Goal: Information Seeking & Learning: Check status

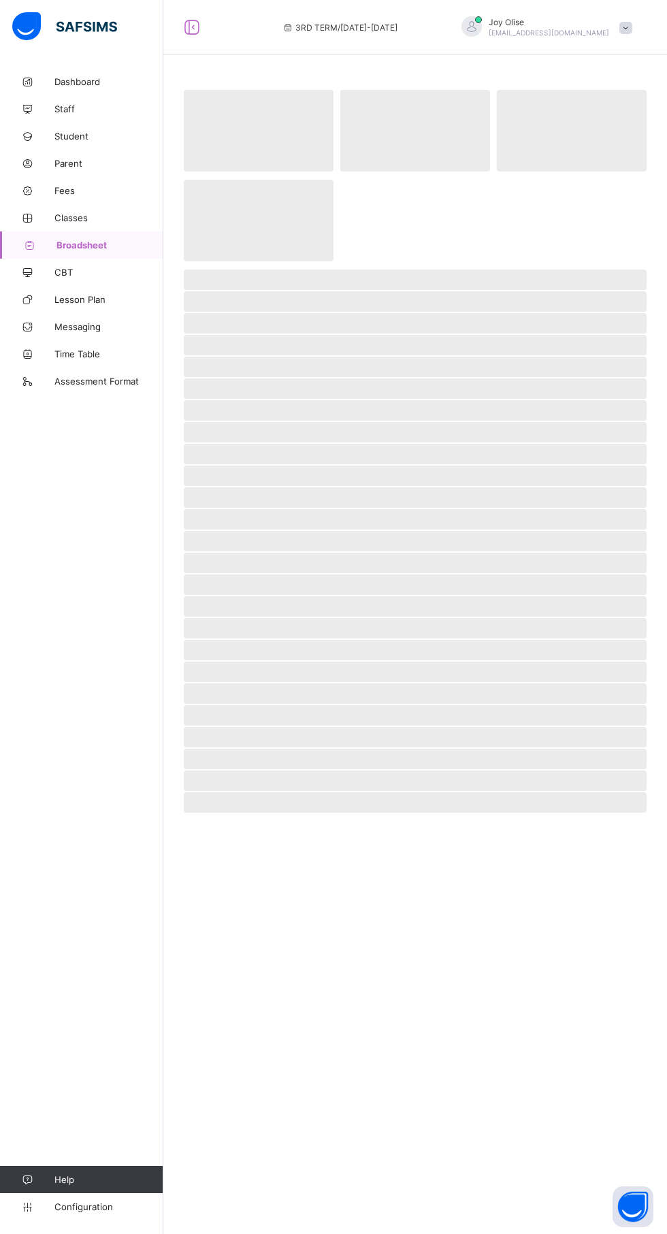
click at [89, 248] on span "Broadsheet" at bounding box center [109, 244] width 107 height 11
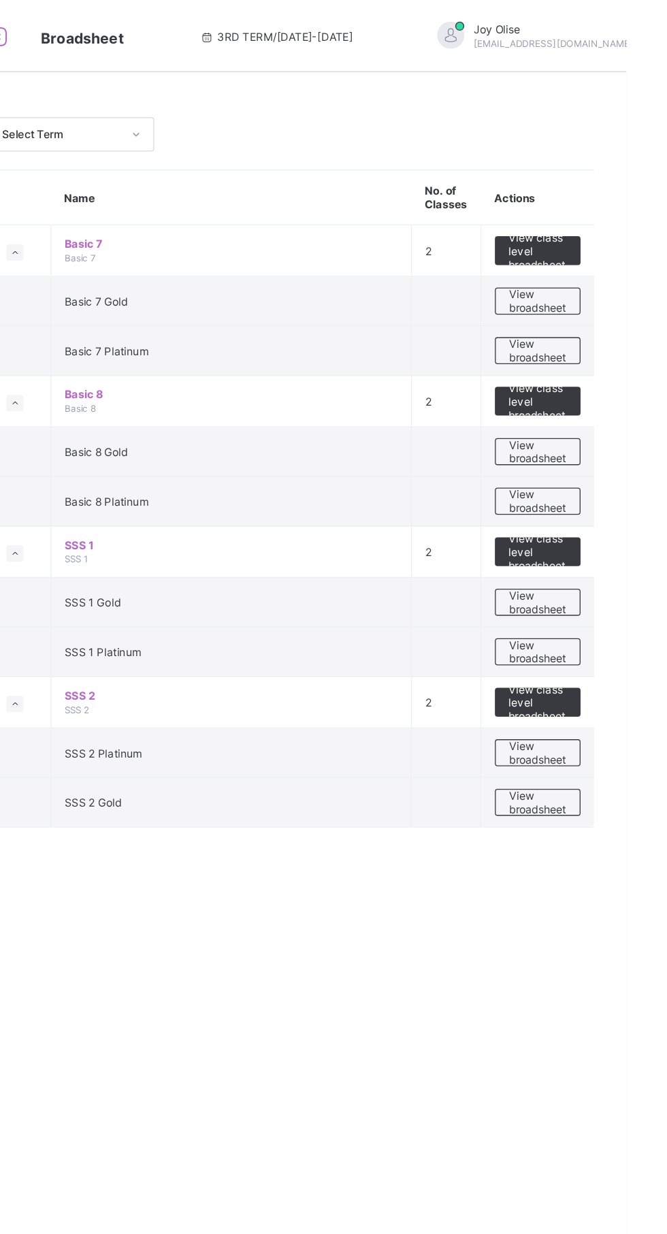
click at [597, 225] on span "View broadsheet" at bounding box center [599, 227] width 43 height 20
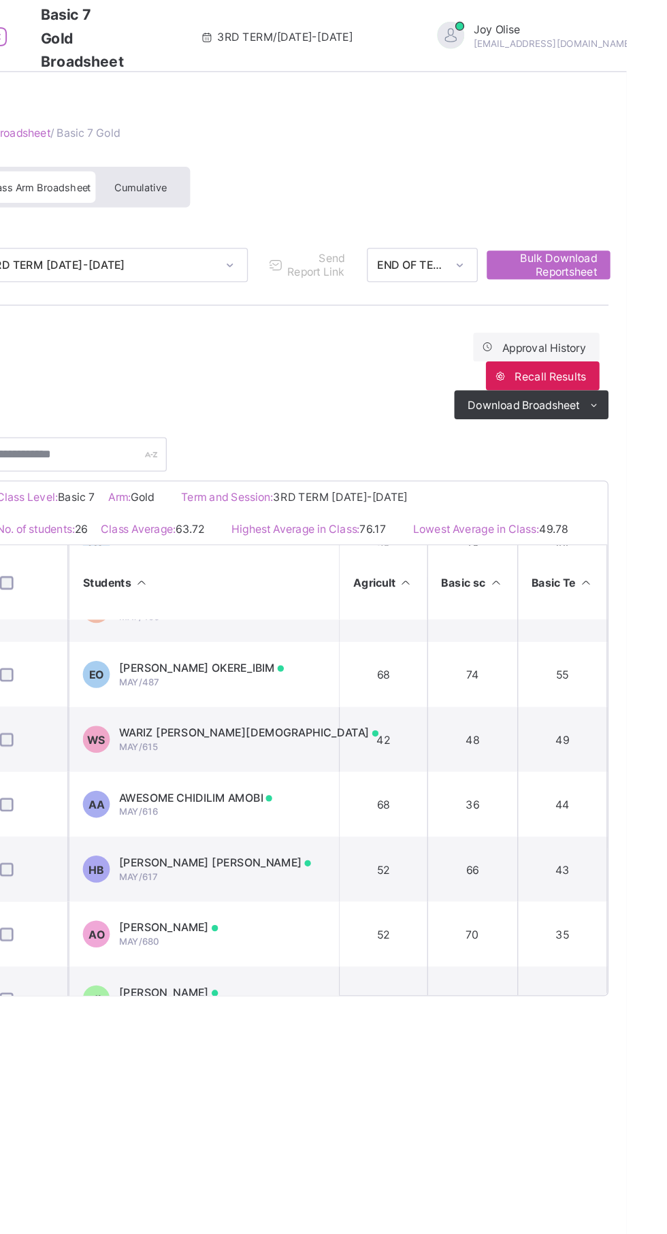
scroll to position [818, 0]
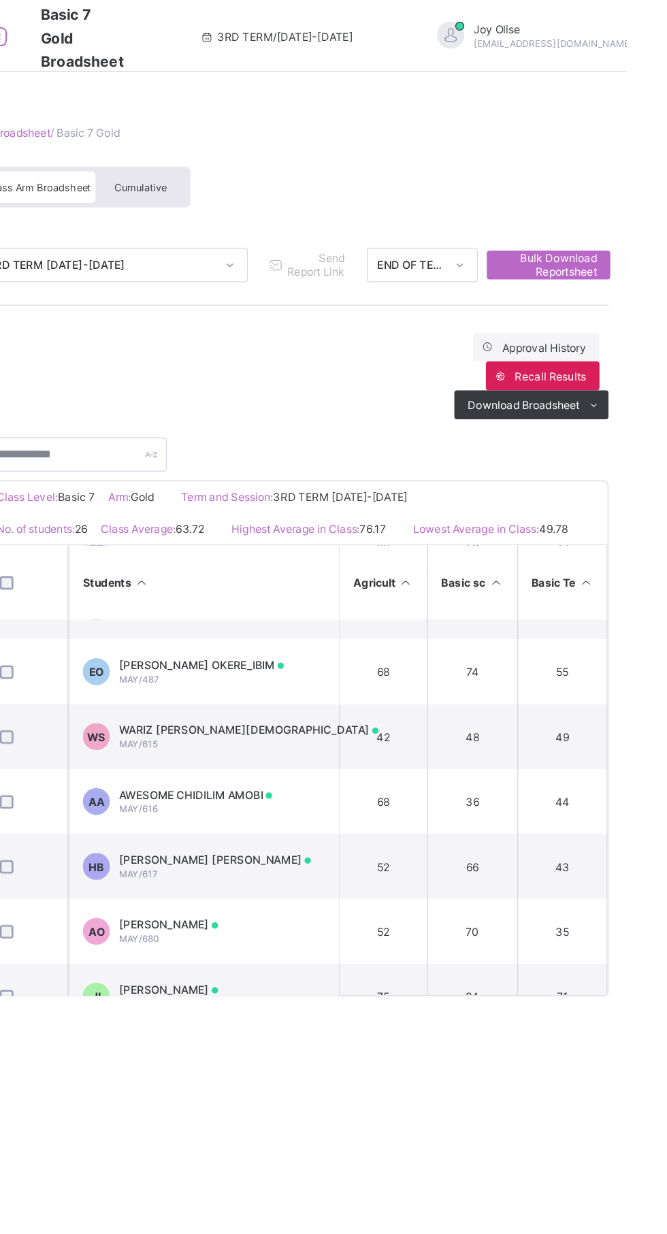
click at [421, 609] on td "AA AWESOME CHIDILIM AMOBI MAY/616" at bounding box center [348, 604] width 204 height 49
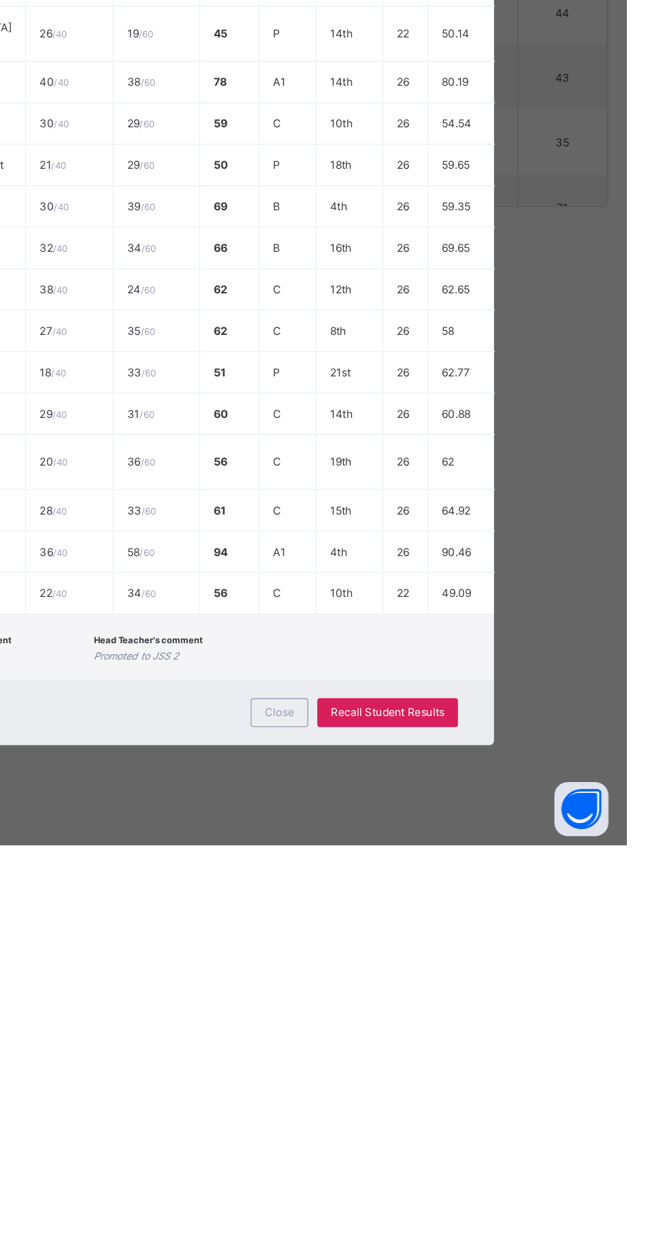
click at [433, 1059] on td "C" at bounding box center [411, 1042] width 43 height 31
click at [416, 1138] on span "Close" at bounding box center [405, 1133] width 22 height 10
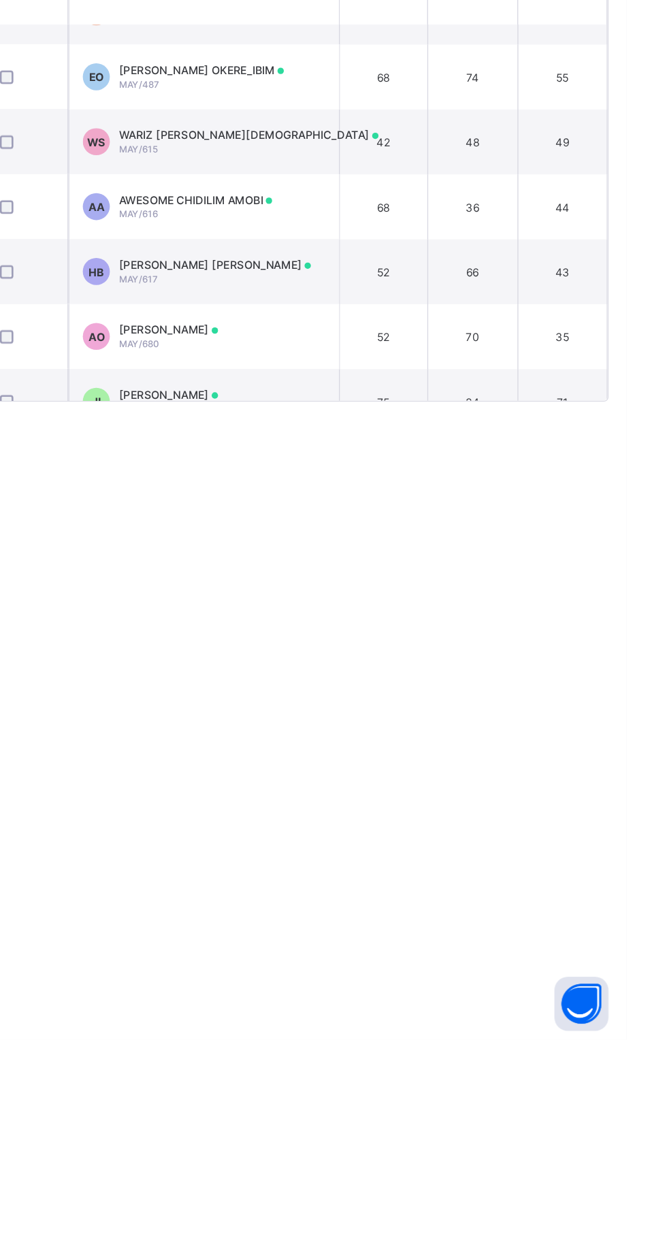
scroll to position [0, 0]
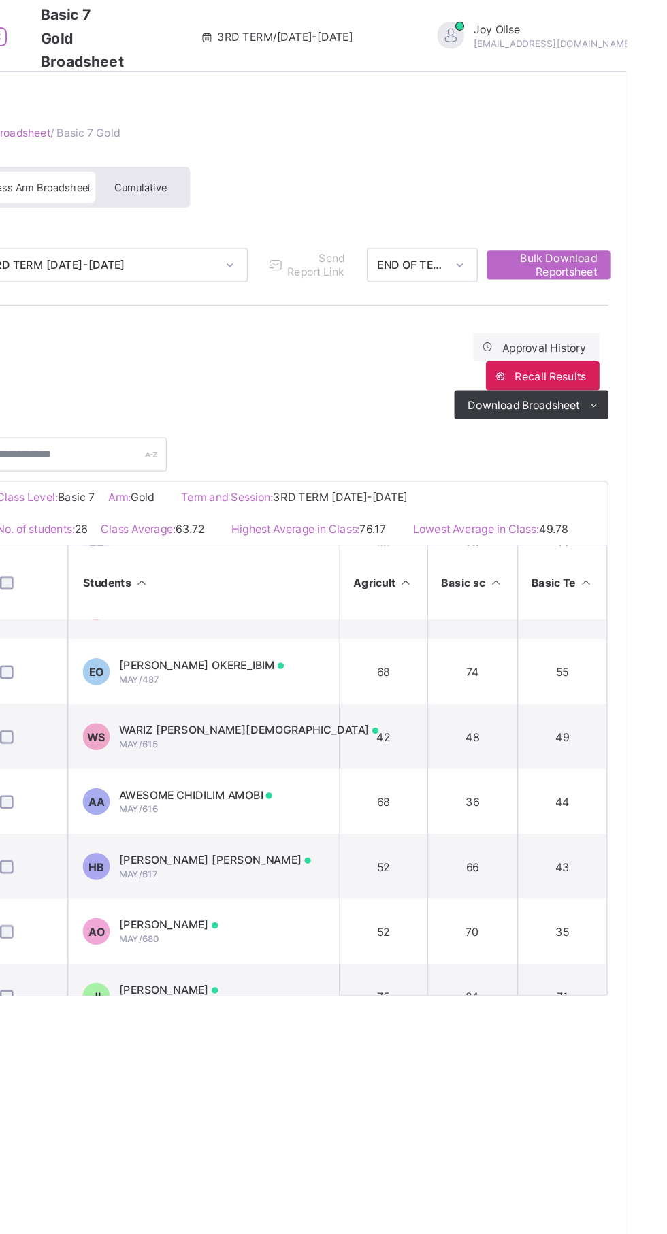
click at [280, 145] on span "Cumulative" at bounding box center [299, 142] width 39 height 10
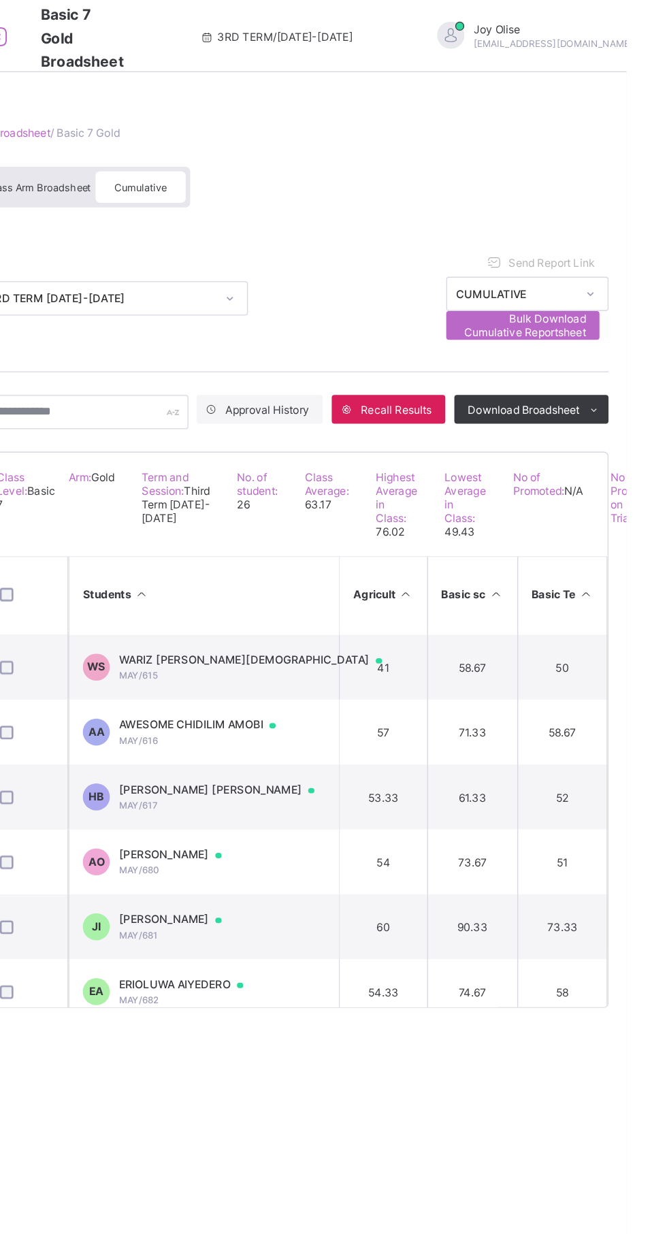
scroll to position [846, 0]
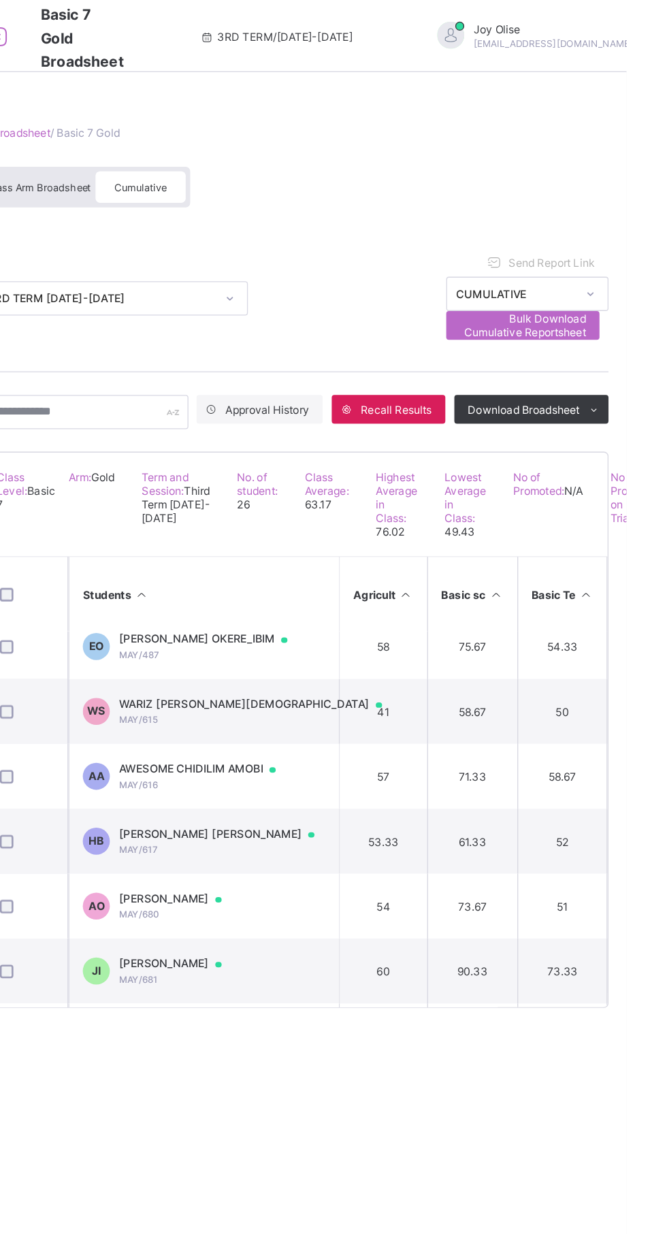
click at [391, 586] on span "AWESOME CHIDILIM AMOBI" at bounding box center [349, 580] width 131 height 11
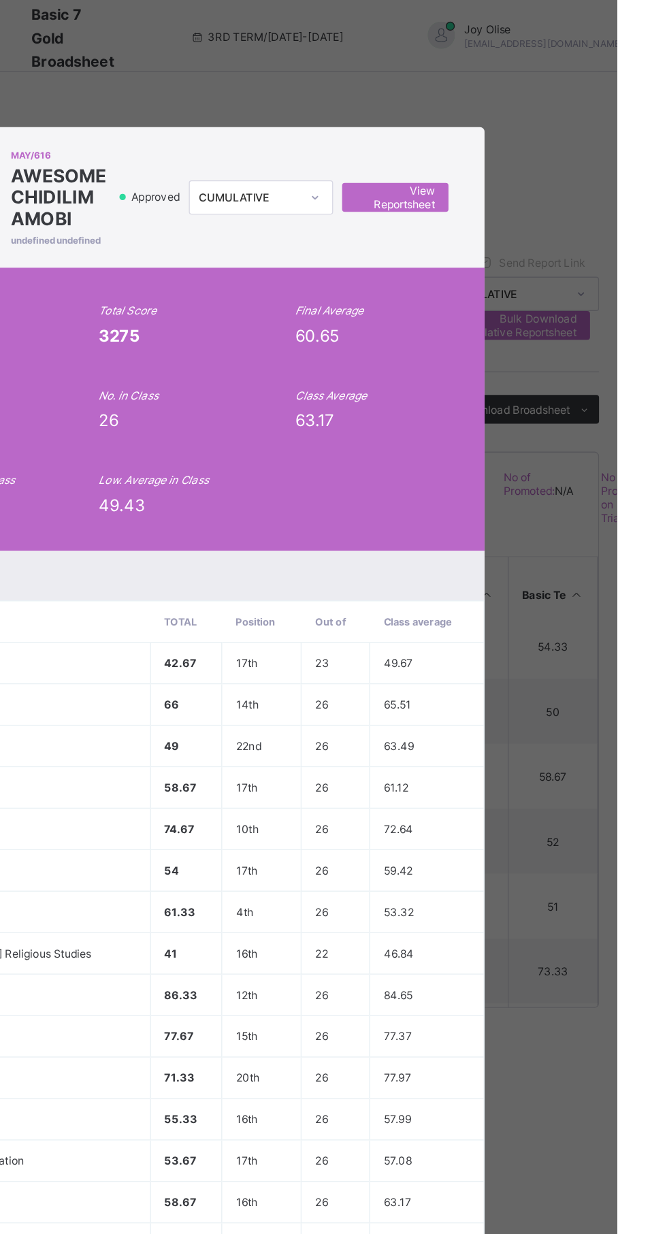
click at [529, 159] on span "View Reportsheet" at bounding box center [499, 149] width 60 height 20
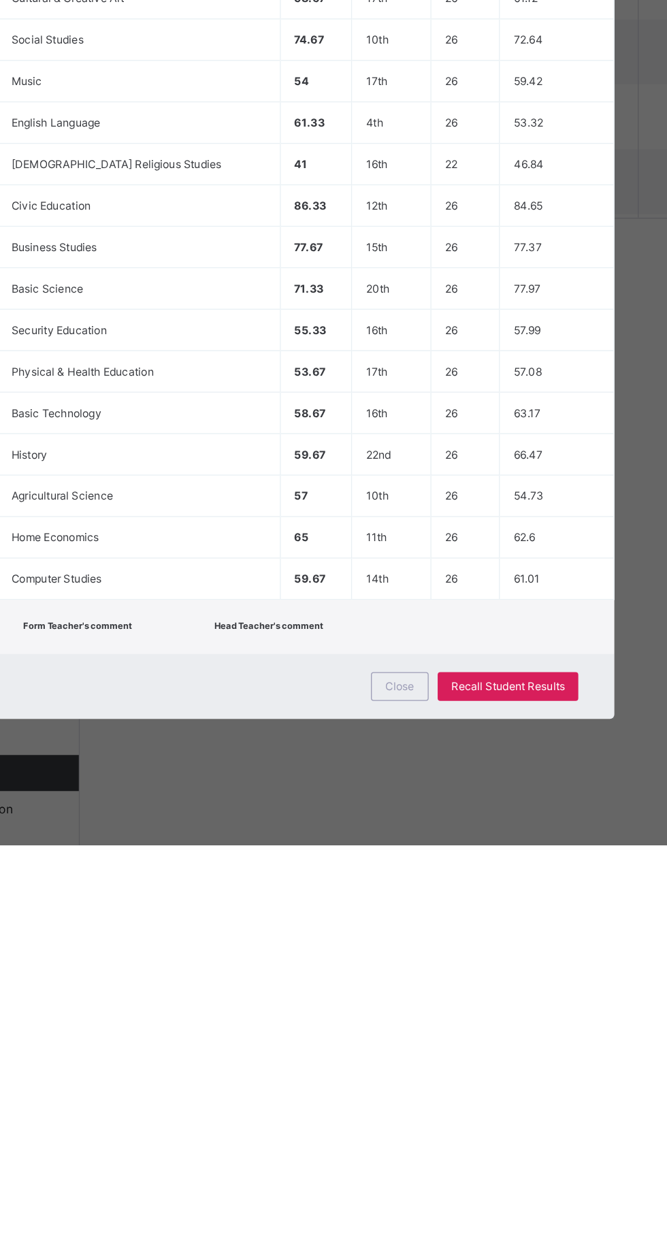
click at [416, 1119] on span "Close" at bounding box center [405, 1113] width 22 height 10
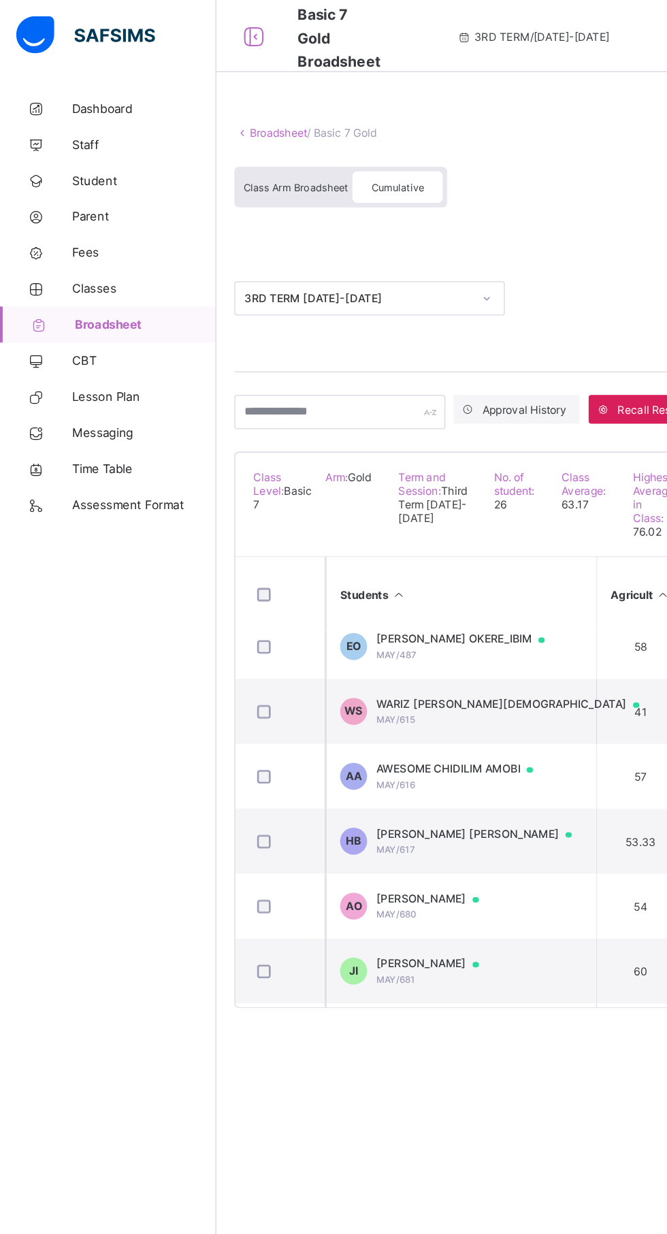
scroll to position [995, 0]
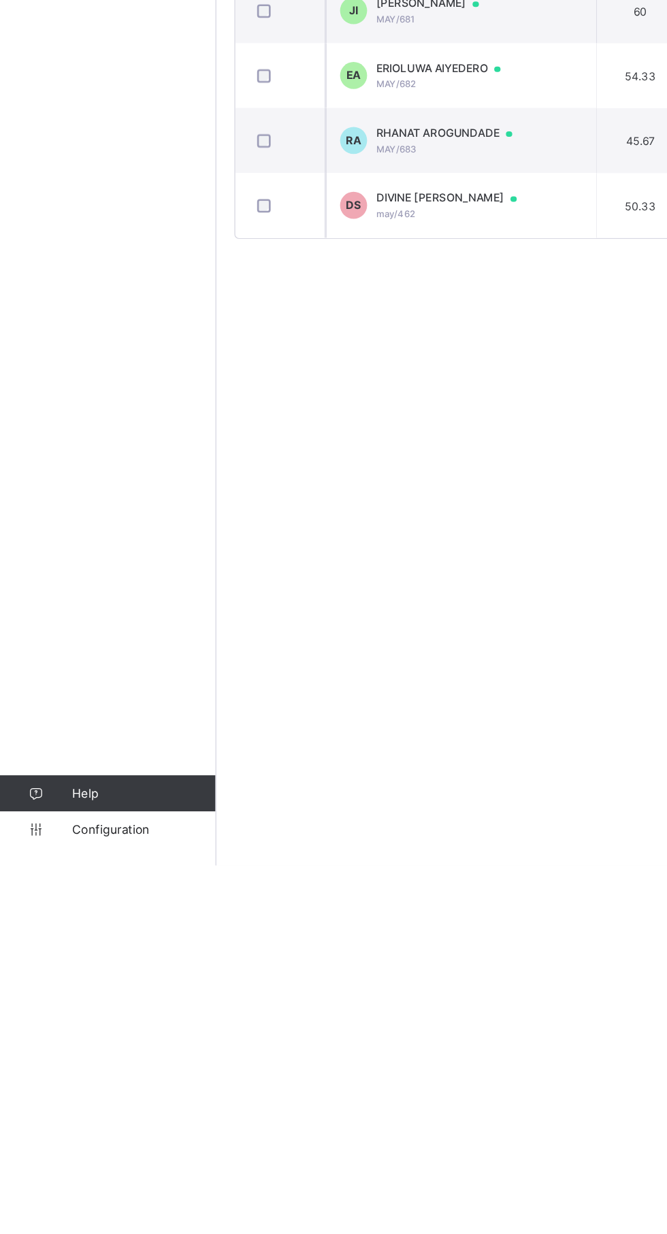
click at [85, 1212] on span "Configuration" at bounding box center [108, 1206] width 108 height 11
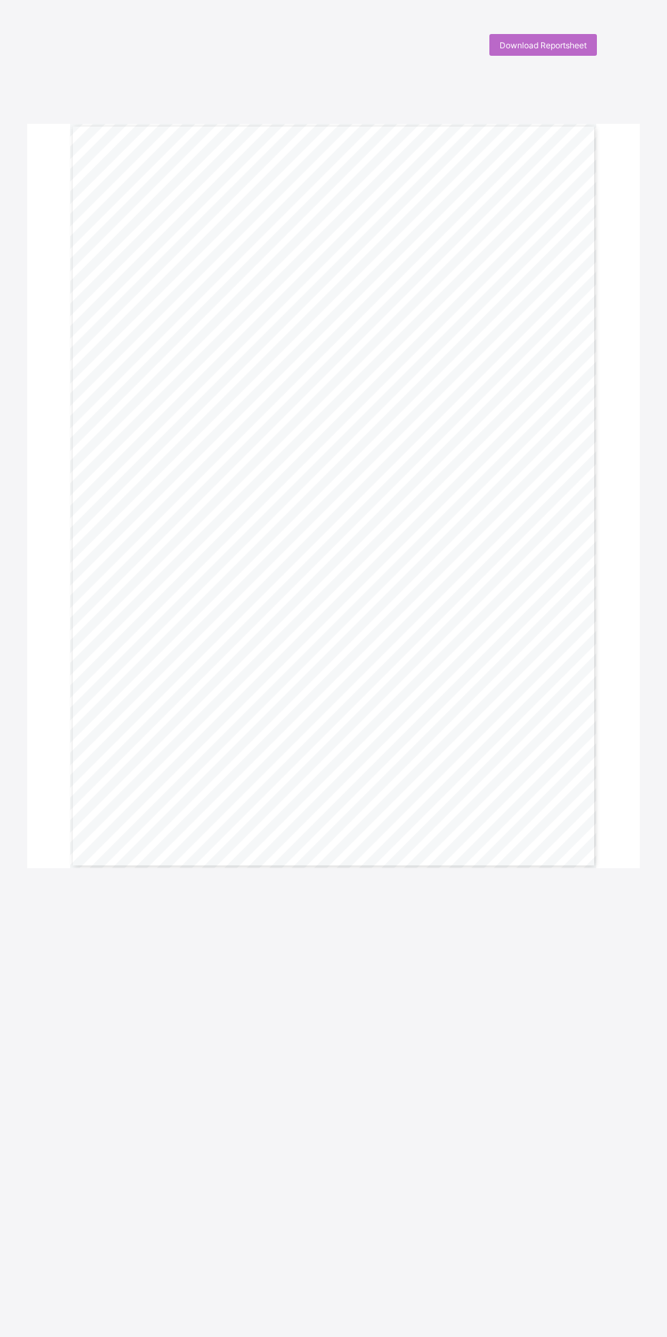
click at [521, 45] on span "Download Reportsheet" at bounding box center [542, 45] width 87 height 10
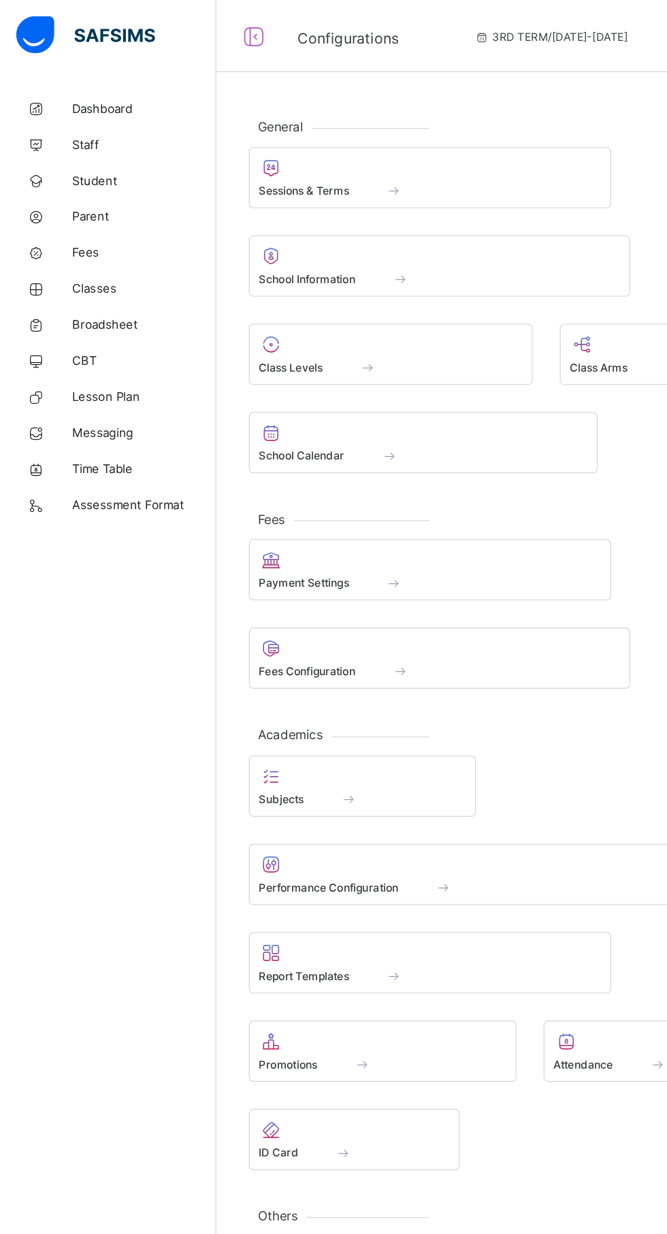
click at [308, 144] on span at bounding box center [325, 144] width 68 height 12
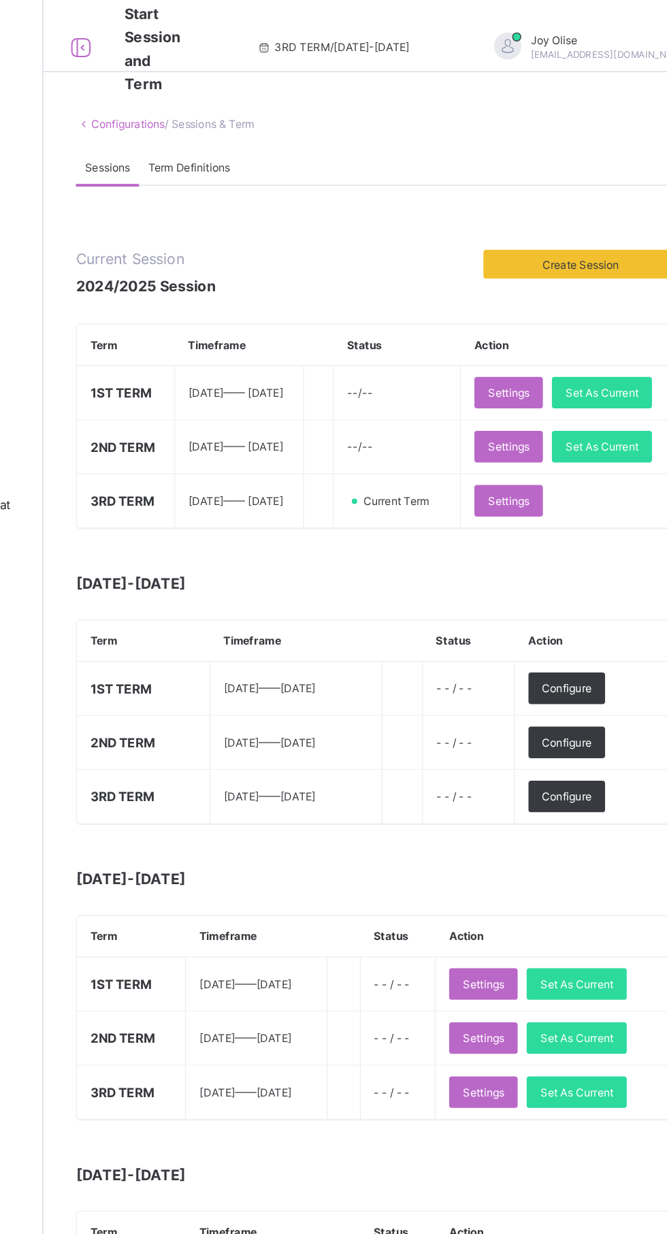
click at [557, 342] on span "Set As Current" at bounding box center [584, 337] width 55 height 10
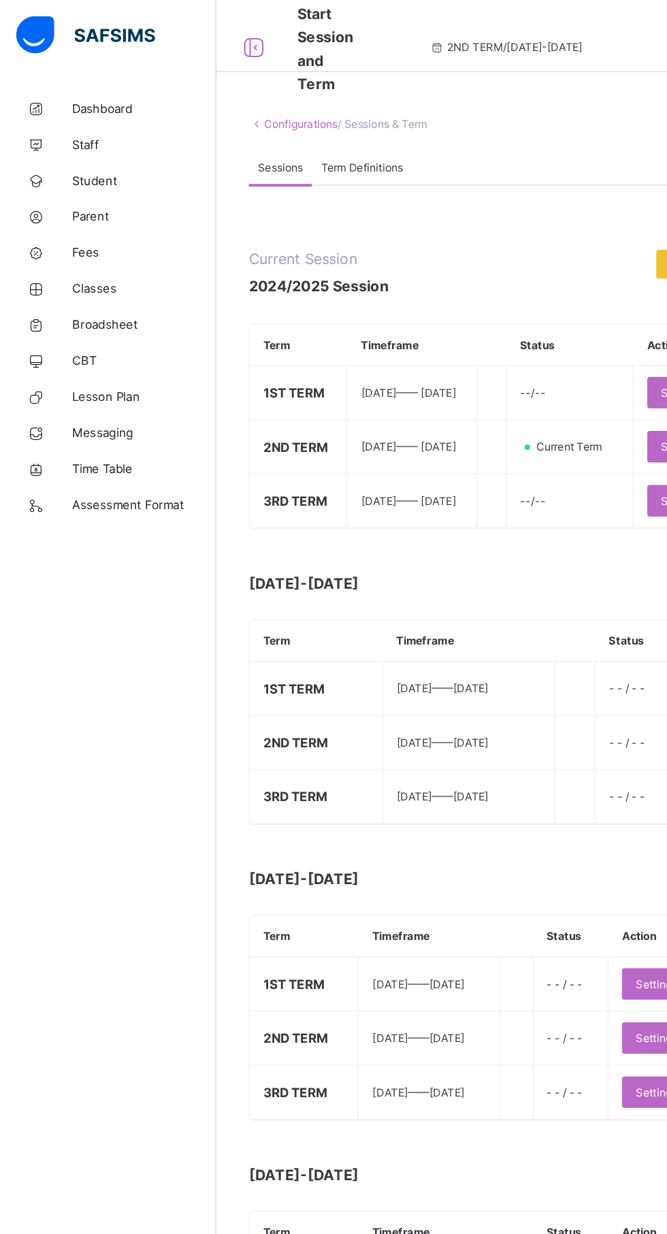
click at [90, 250] on span "Broadsheet" at bounding box center [108, 244] width 109 height 11
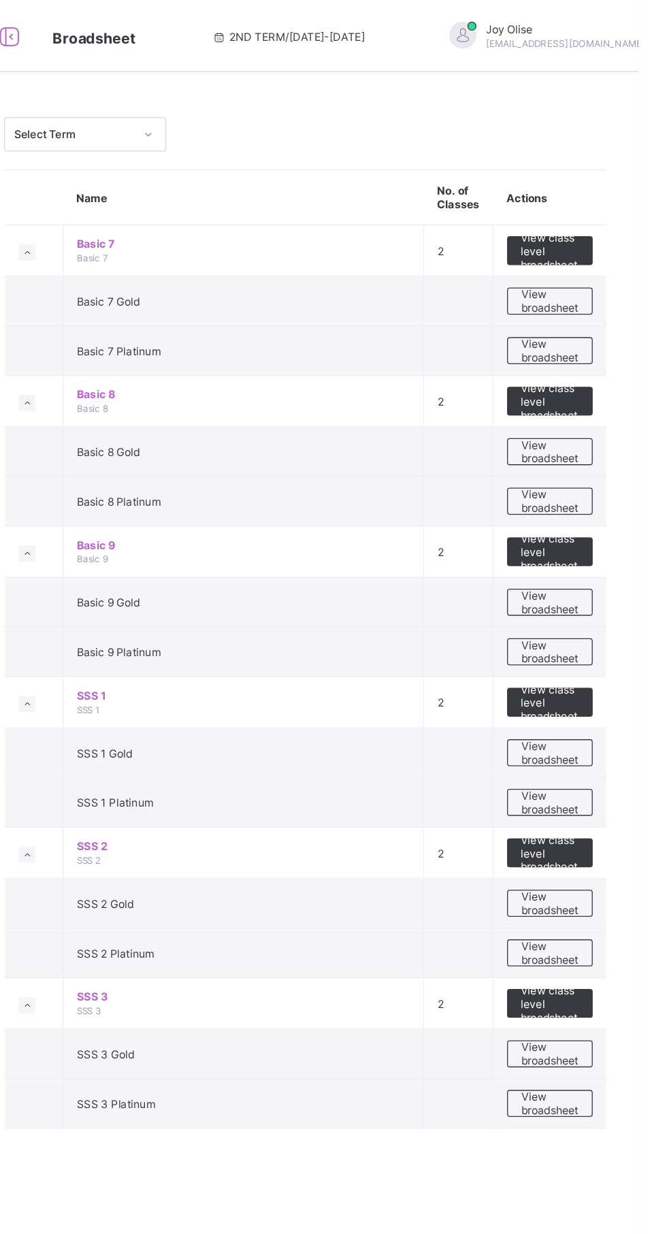
click at [599, 222] on span "View broadsheet" at bounding box center [599, 227] width 43 height 20
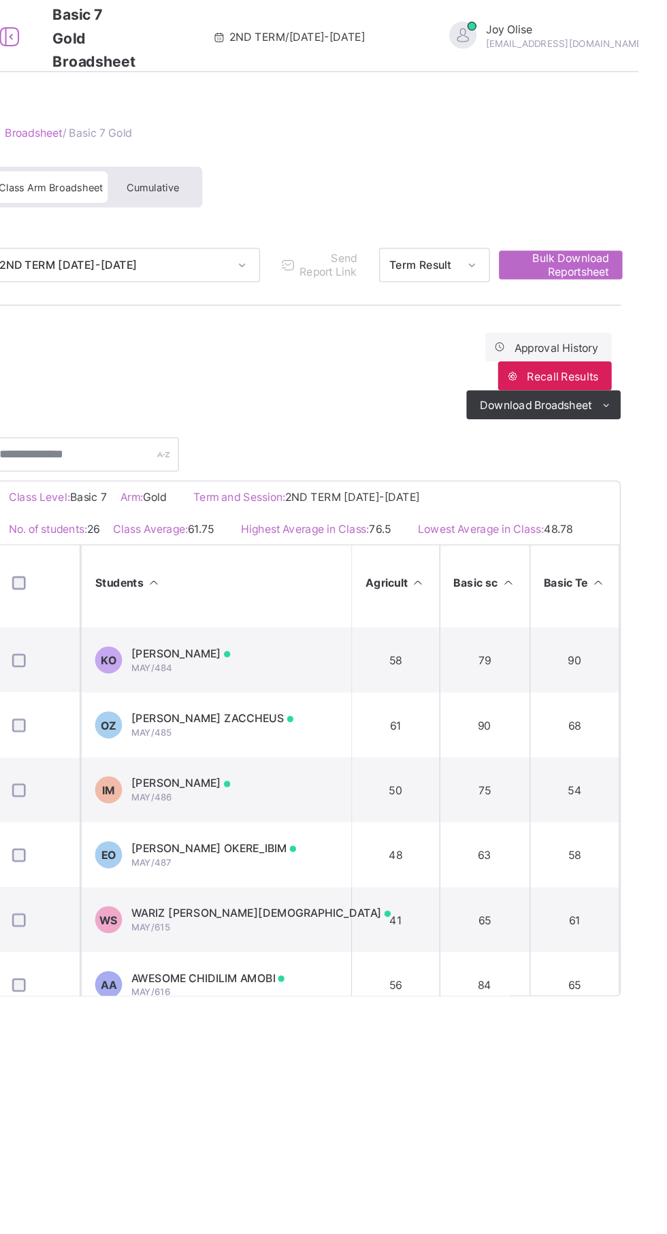
scroll to position [693, 0]
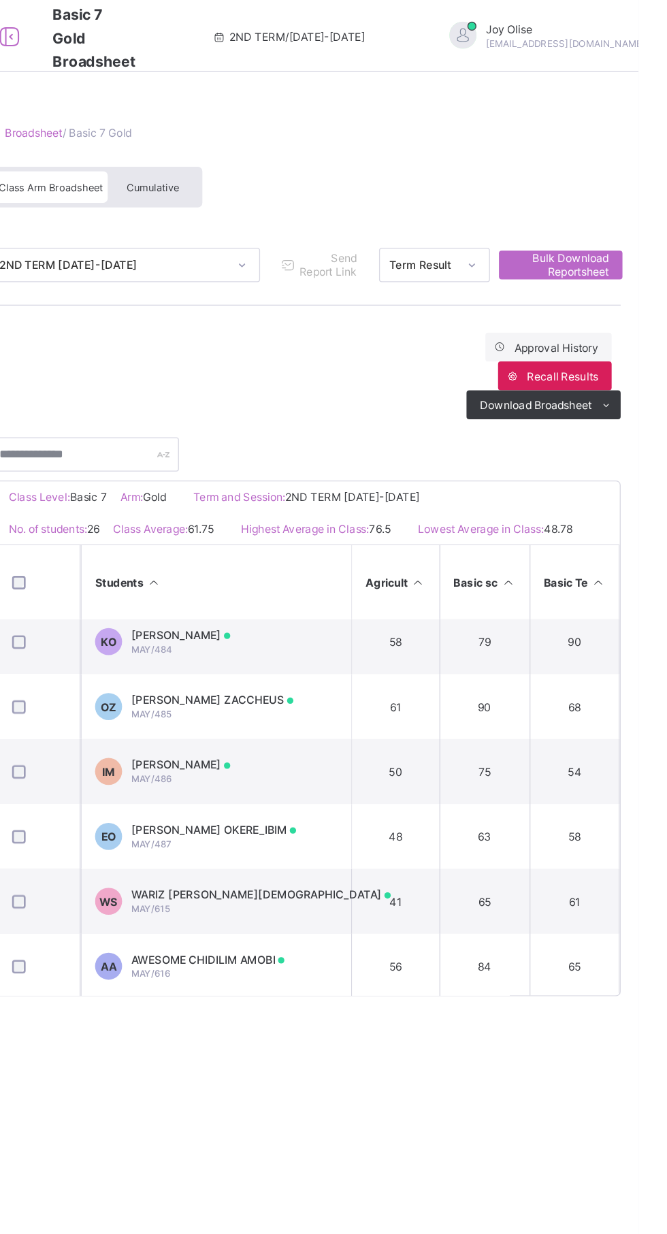
click at [399, 729] on span "AWESOME CHIDILIM AMOBI" at bounding box center [342, 724] width 116 height 10
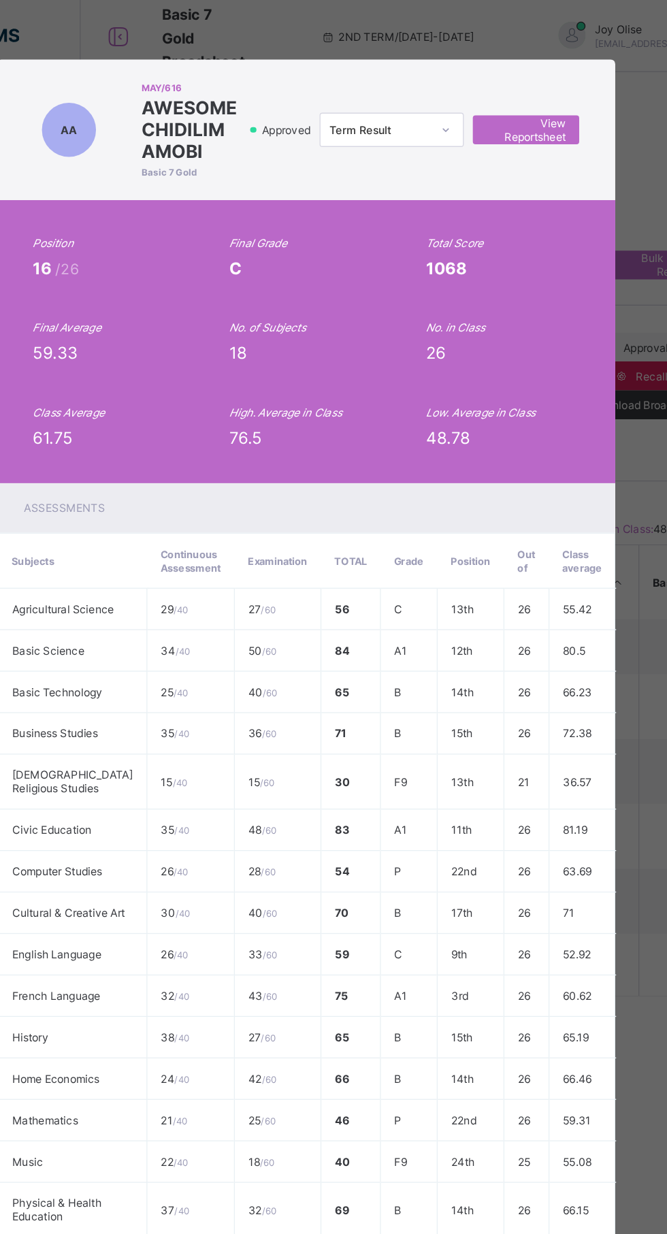
scroll to position [0, 0]
click at [529, 95] on span "View Reportsheet" at bounding box center [499, 98] width 60 height 20
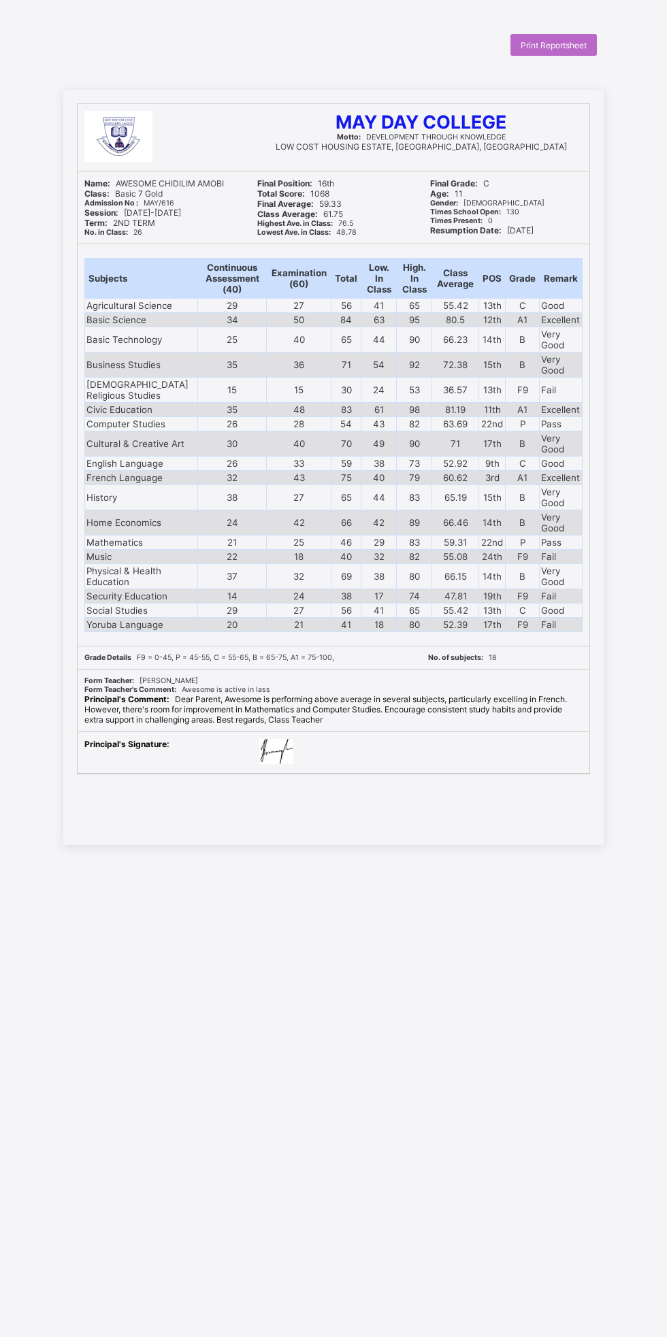
click at [534, 52] on div "Print Reportsheet" at bounding box center [553, 45] width 86 height 22
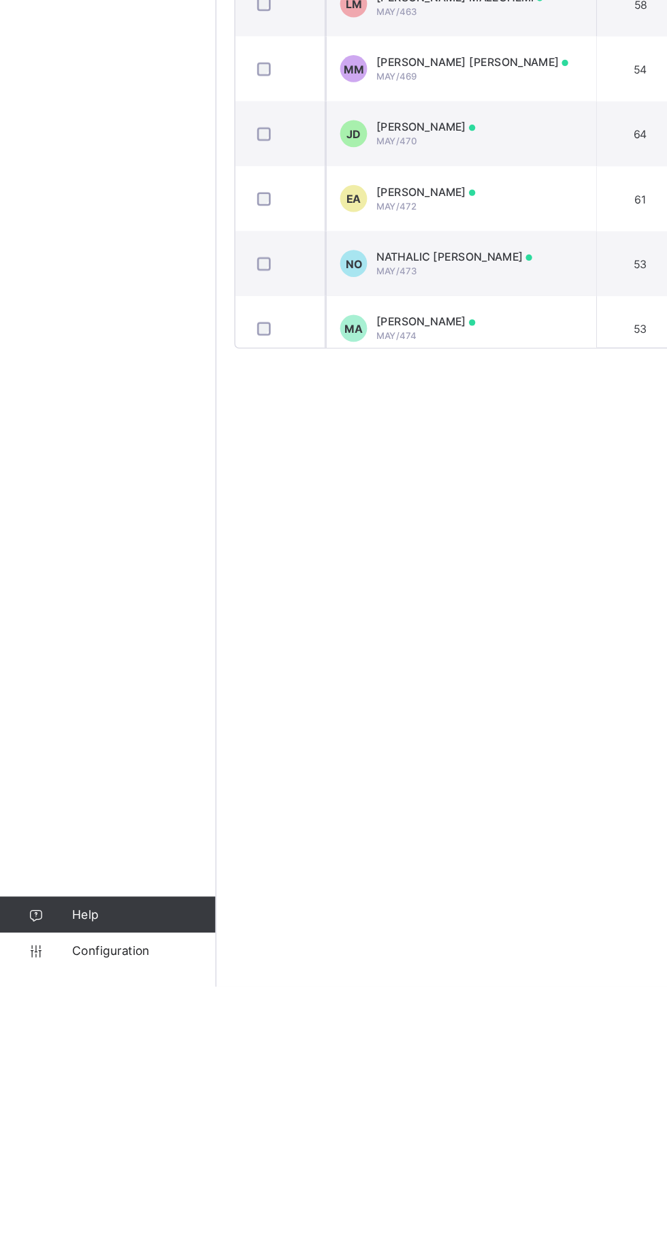
click at [84, 1220] on link "Configuration" at bounding box center [81, 1206] width 163 height 27
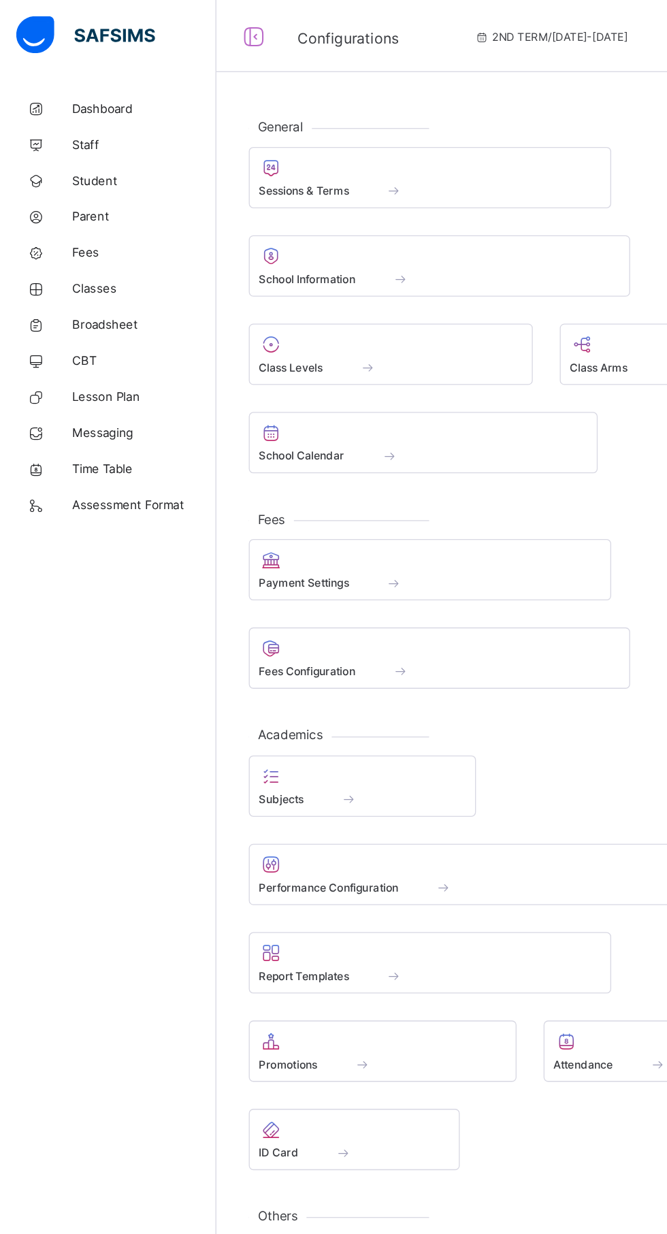
click at [251, 144] on span "Sessions & Terms" at bounding box center [229, 144] width 68 height 10
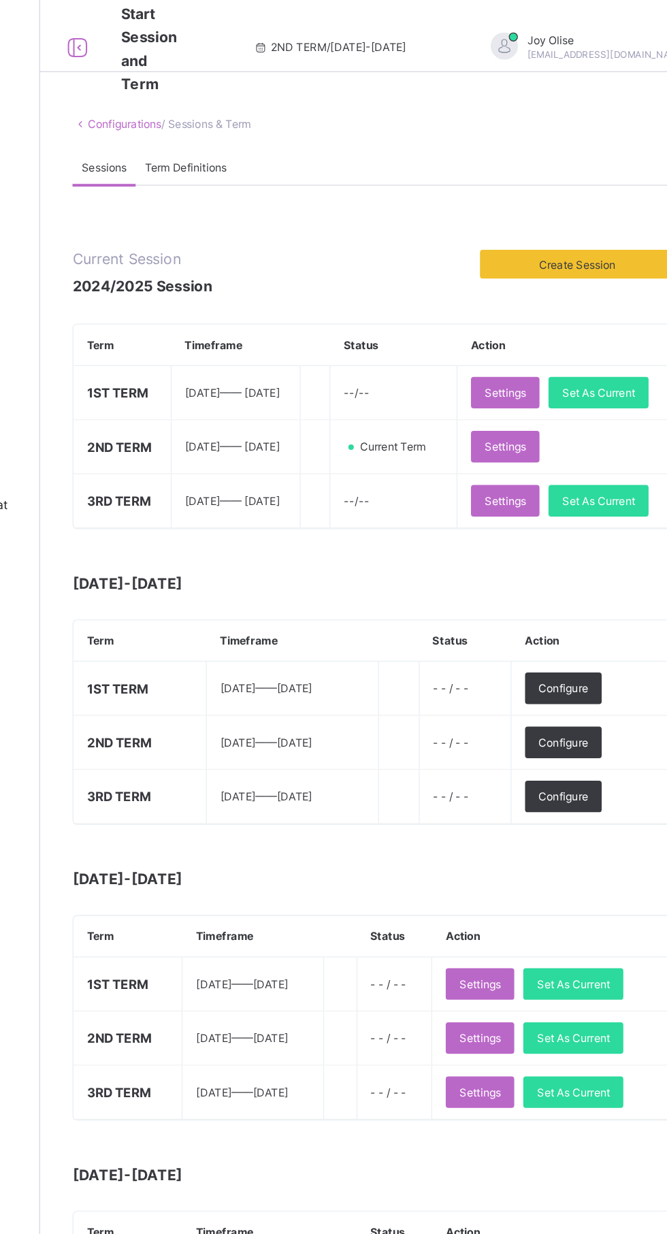
click at [557, 301] on span "Set As Current" at bounding box center [584, 296] width 55 height 10
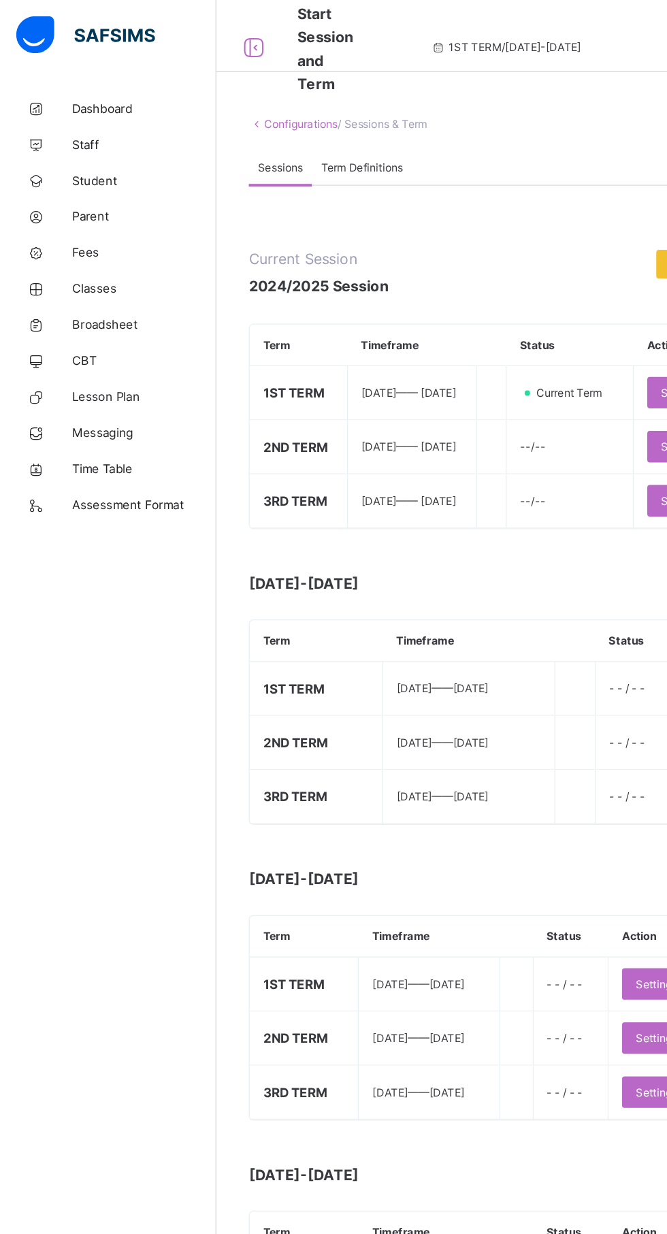
click at [88, 260] on link "CBT" at bounding box center [81, 272] width 163 height 27
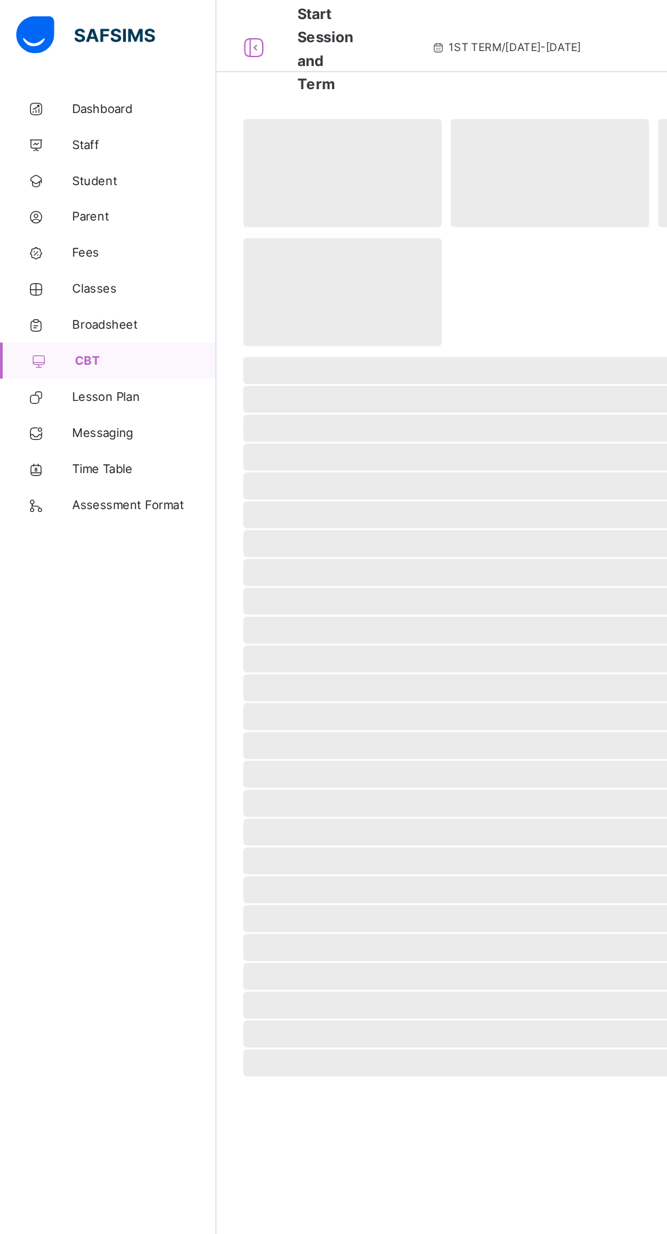
click at [82, 245] on span "Broadsheet" at bounding box center [108, 244] width 109 height 11
click at [79, 230] on link "Classes" at bounding box center [81, 217] width 163 height 27
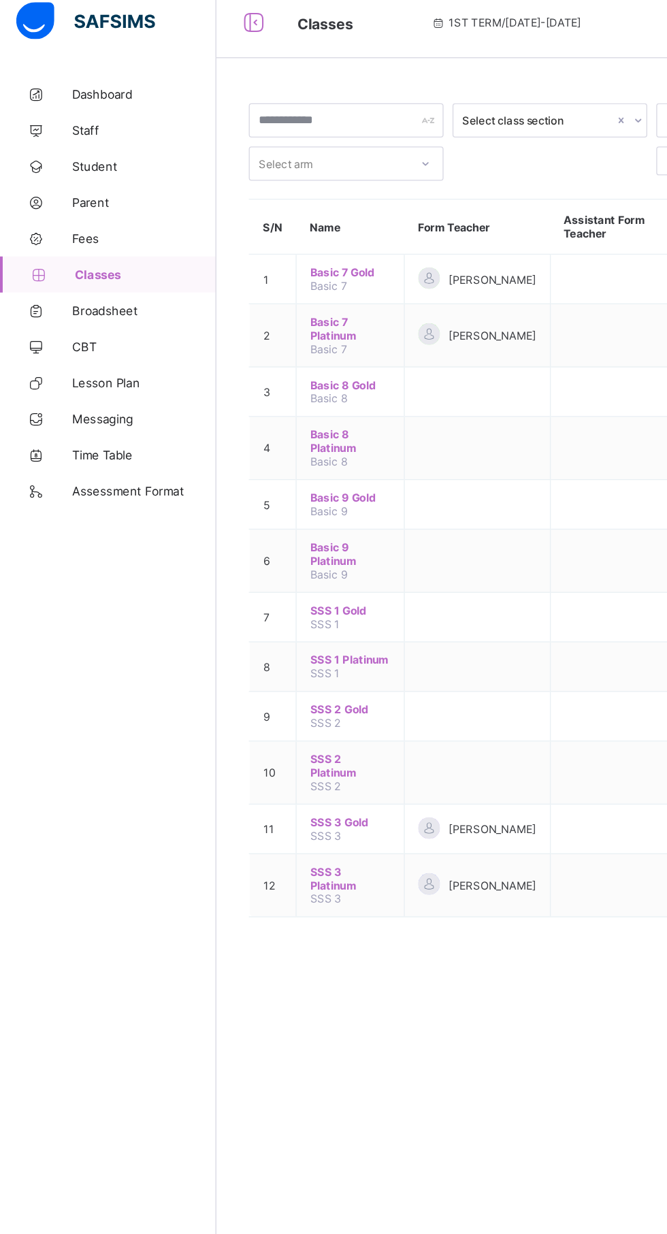
click at [88, 246] on span "Broadsheet" at bounding box center [108, 244] width 109 height 11
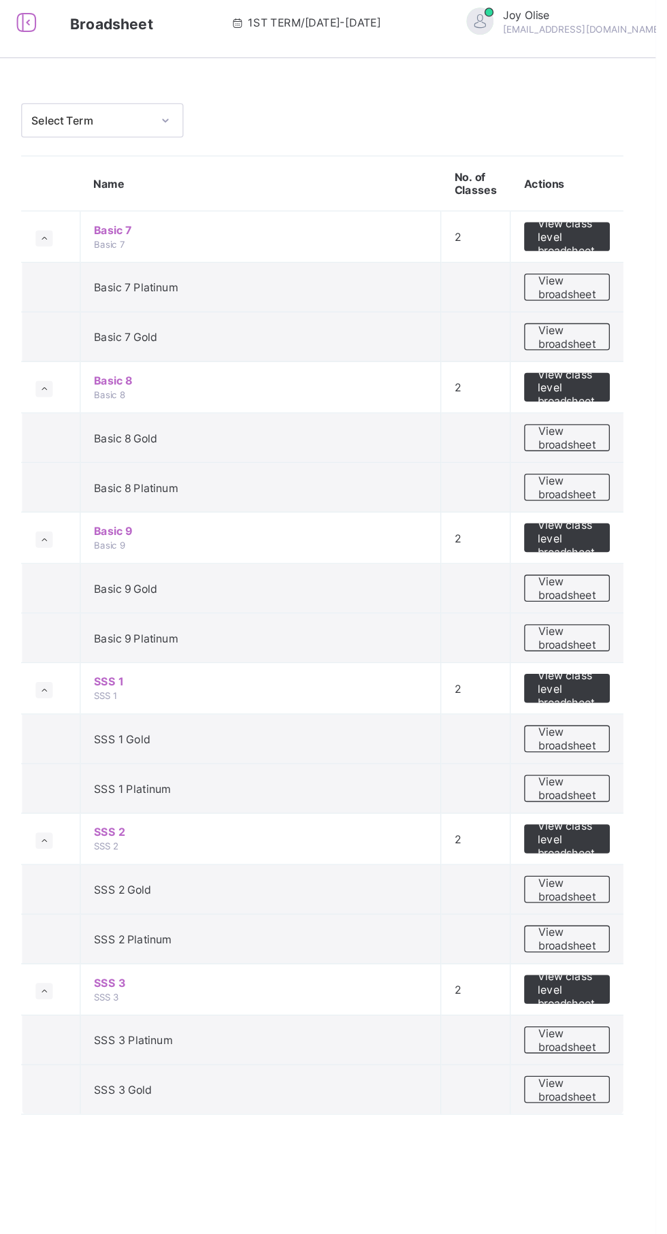
click at [595, 220] on span "View broadsheet" at bounding box center [599, 227] width 43 height 20
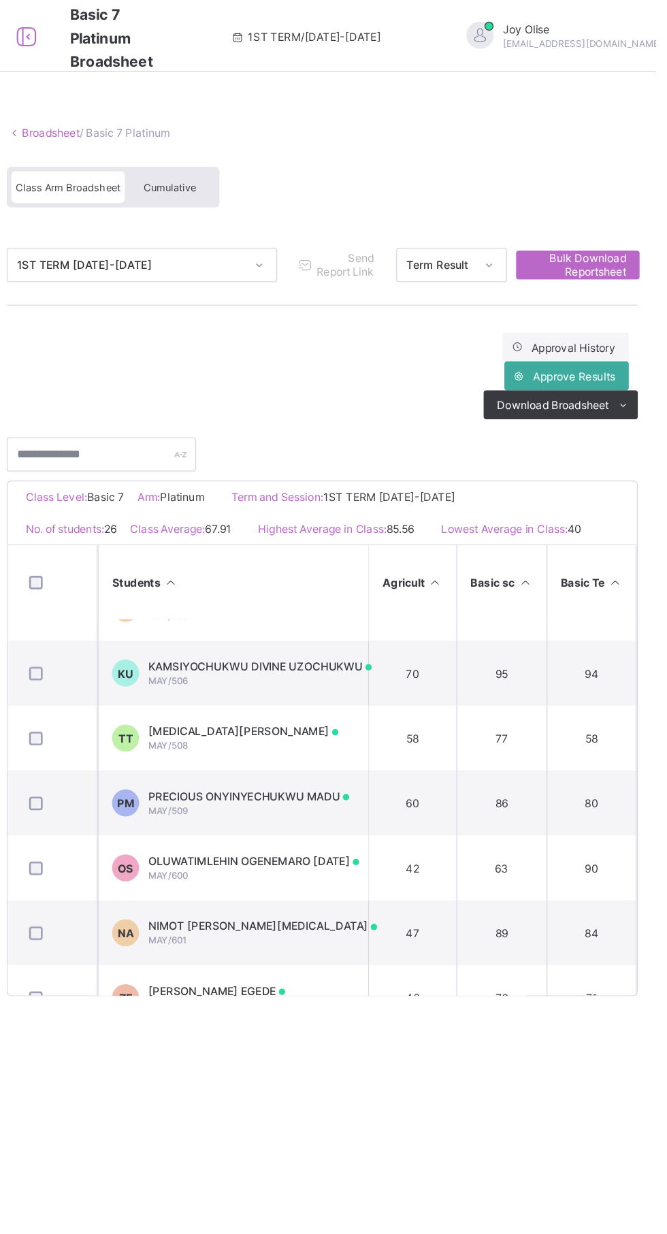
scroll to position [548, 0]
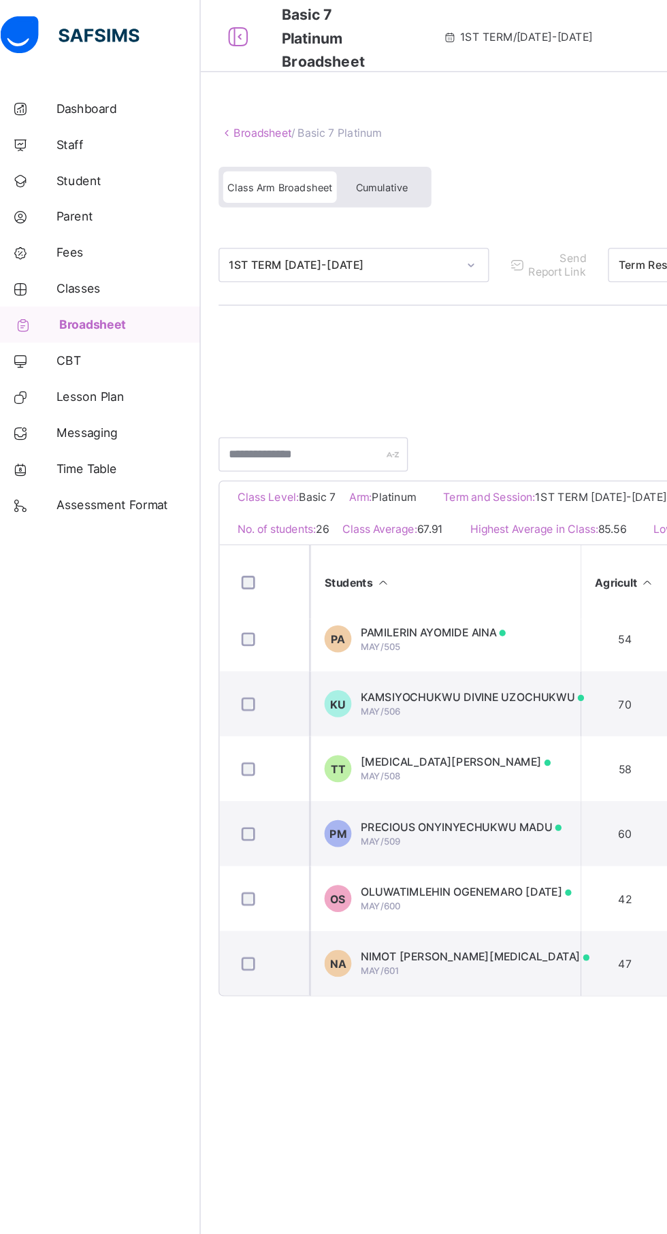
click at [206, 34] on div at bounding box center [192, 27] width 44 height 22
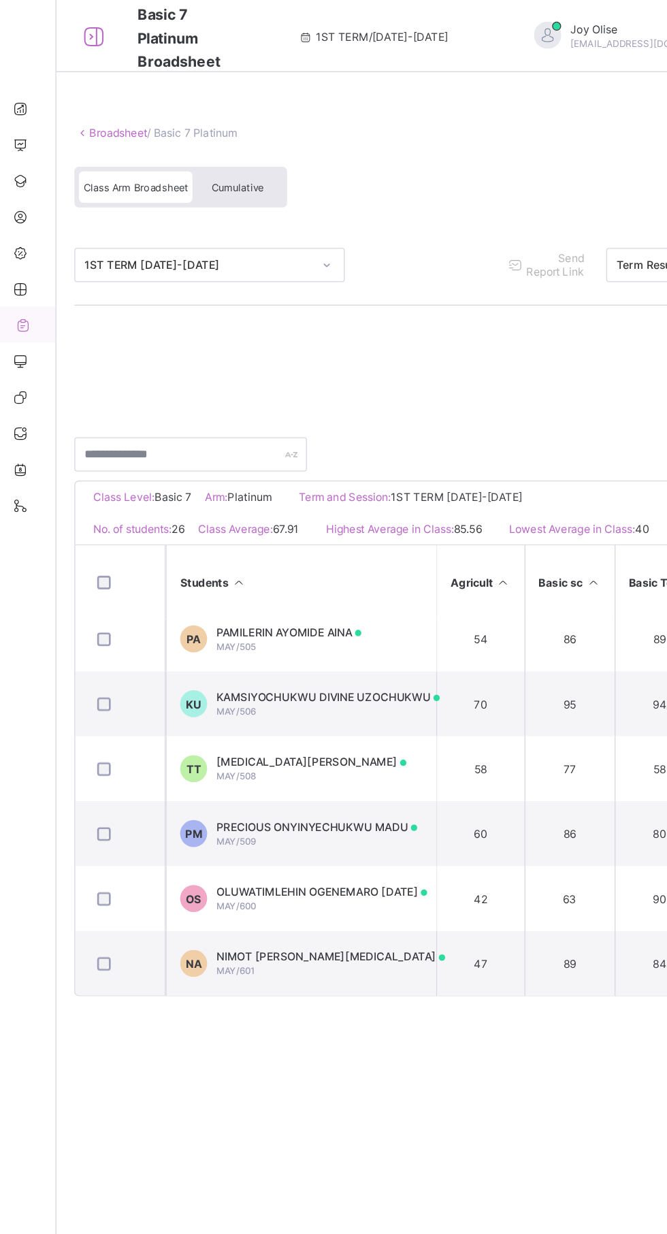
click at [95, 101] on link "Broadsheet" at bounding box center [102, 100] width 44 height 10
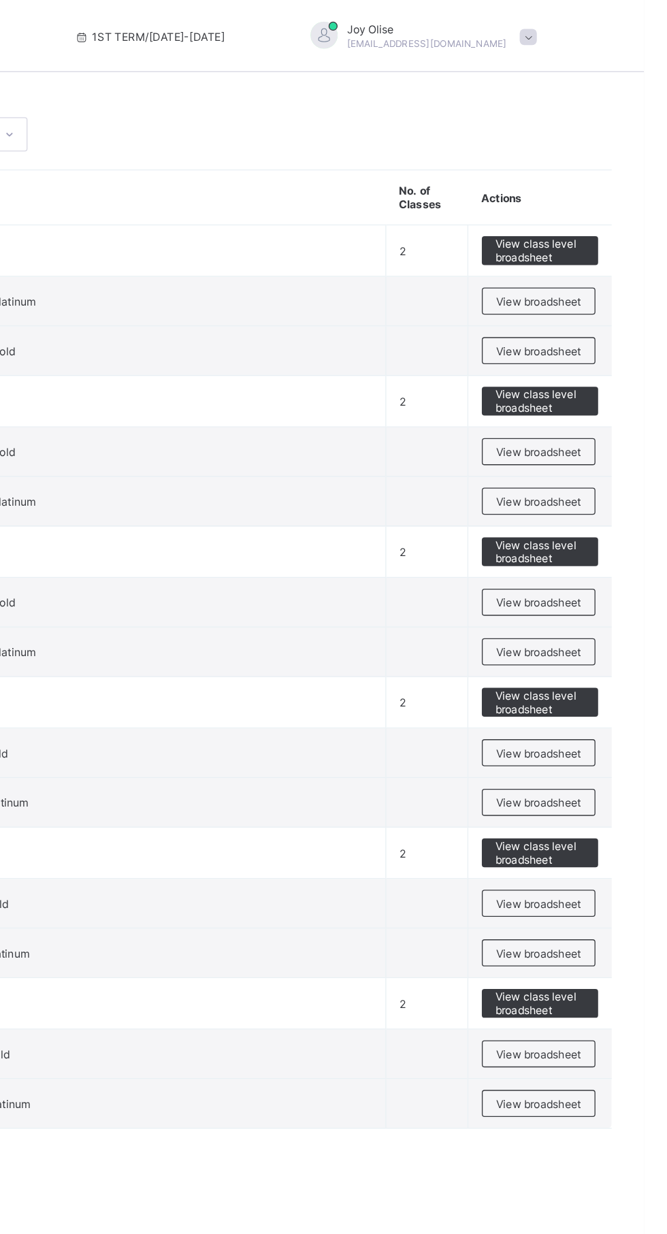
click at [595, 261] on span "View broadsheet" at bounding box center [587, 265] width 64 height 10
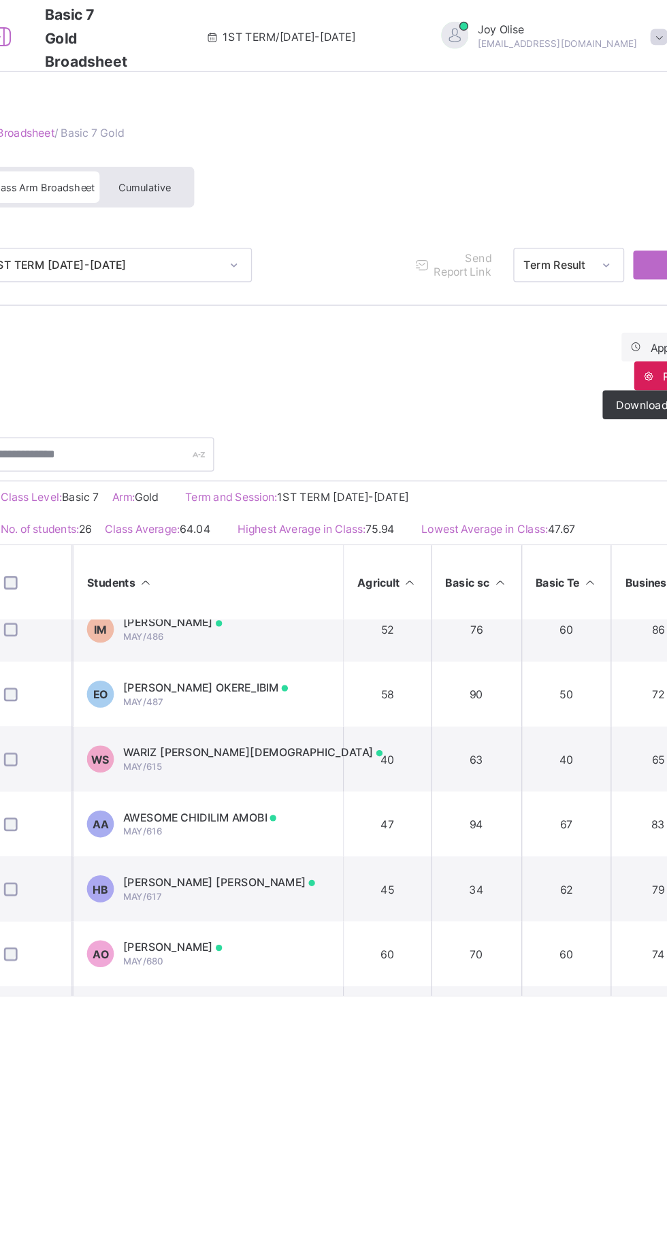
scroll to position [807, 0]
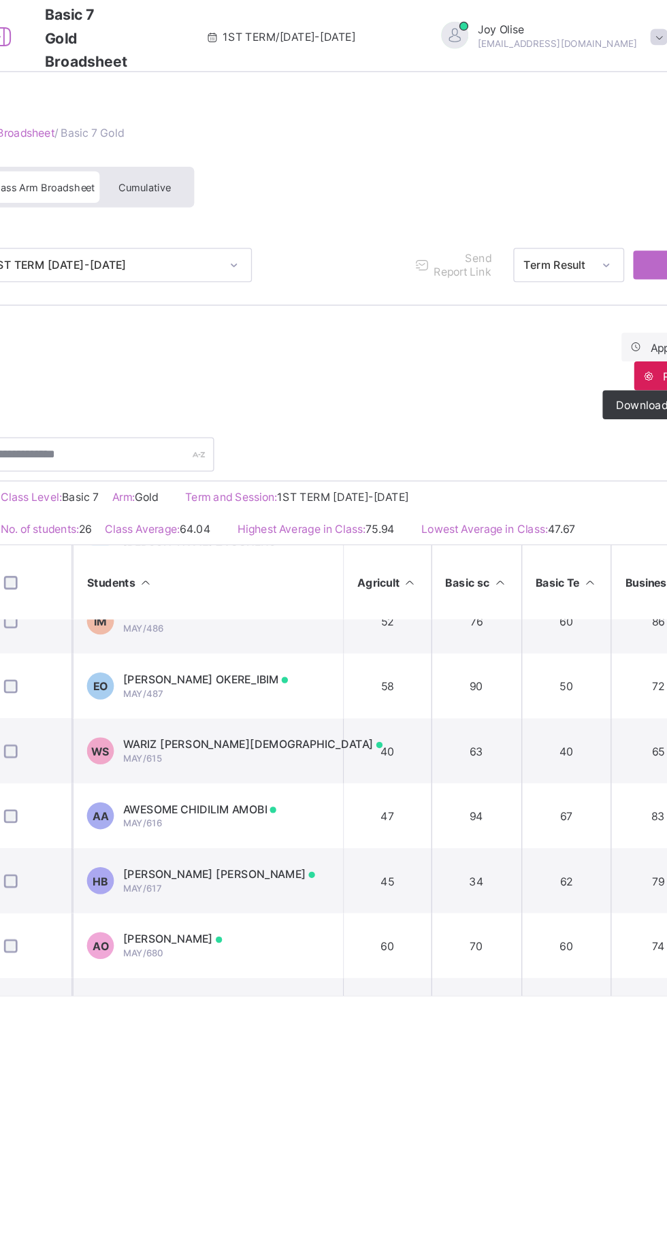
click at [311, 595] on td "AA AWESOME CHIDILIM AMOBI MAY/616" at bounding box center [239, 615] width 204 height 49
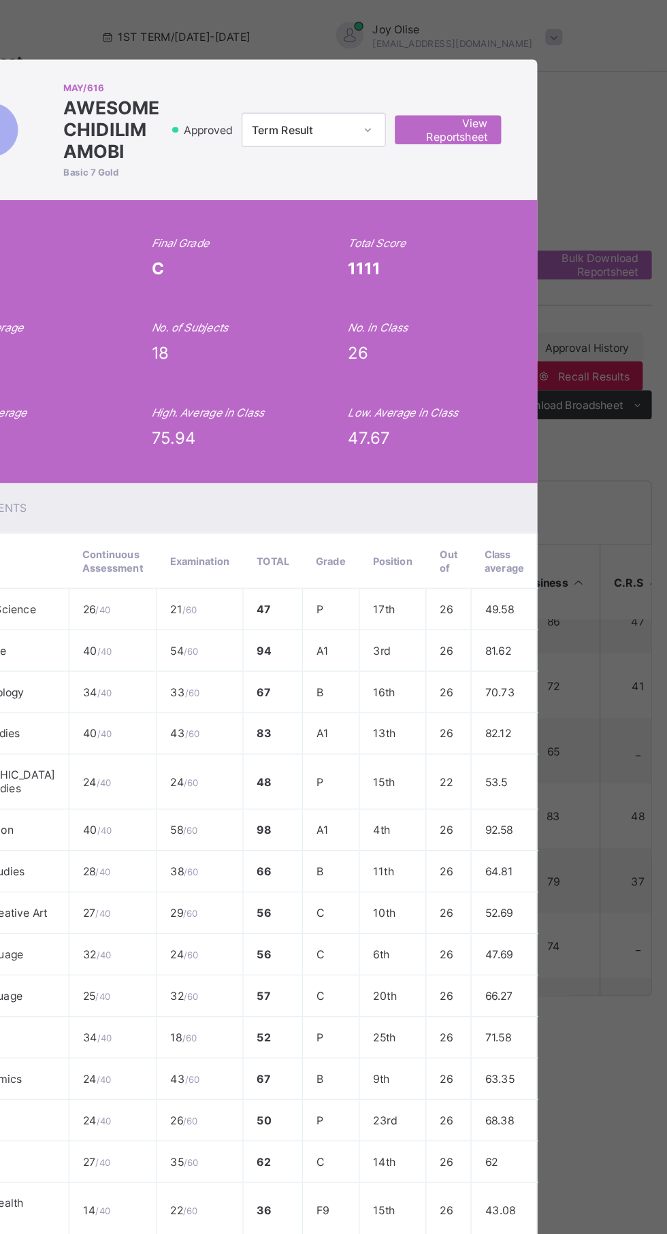
scroll to position [0, 0]
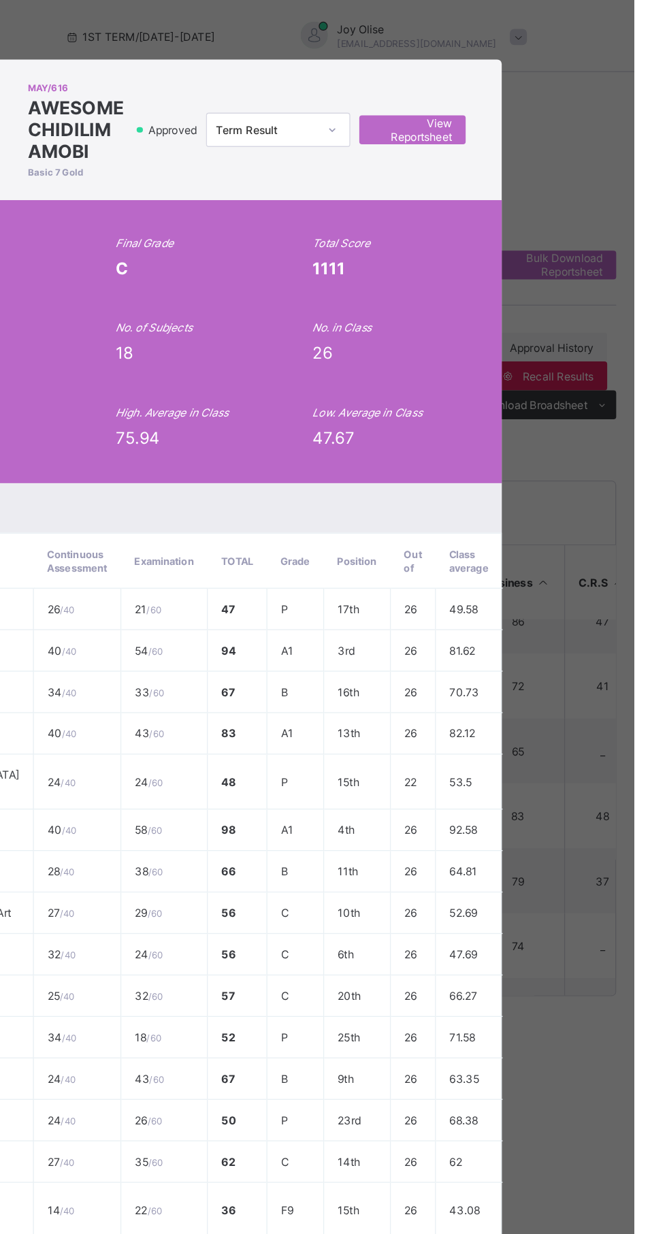
click at [529, 88] on span "View Reportsheet" at bounding box center [499, 98] width 60 height 20
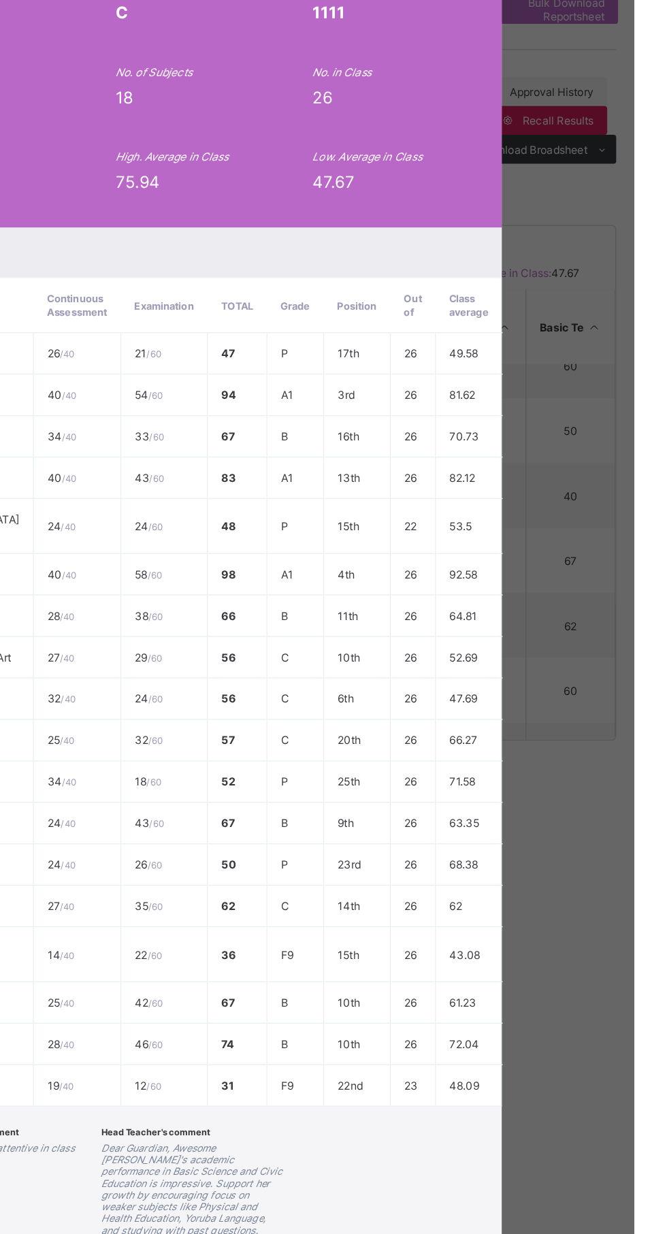
click at [401, 1126] on icon "Dear Guardian, Awesome [PERSON_NAME]'s academic performance in Basic Science an…" at bounding box center [333, 1090] width 137 height 71
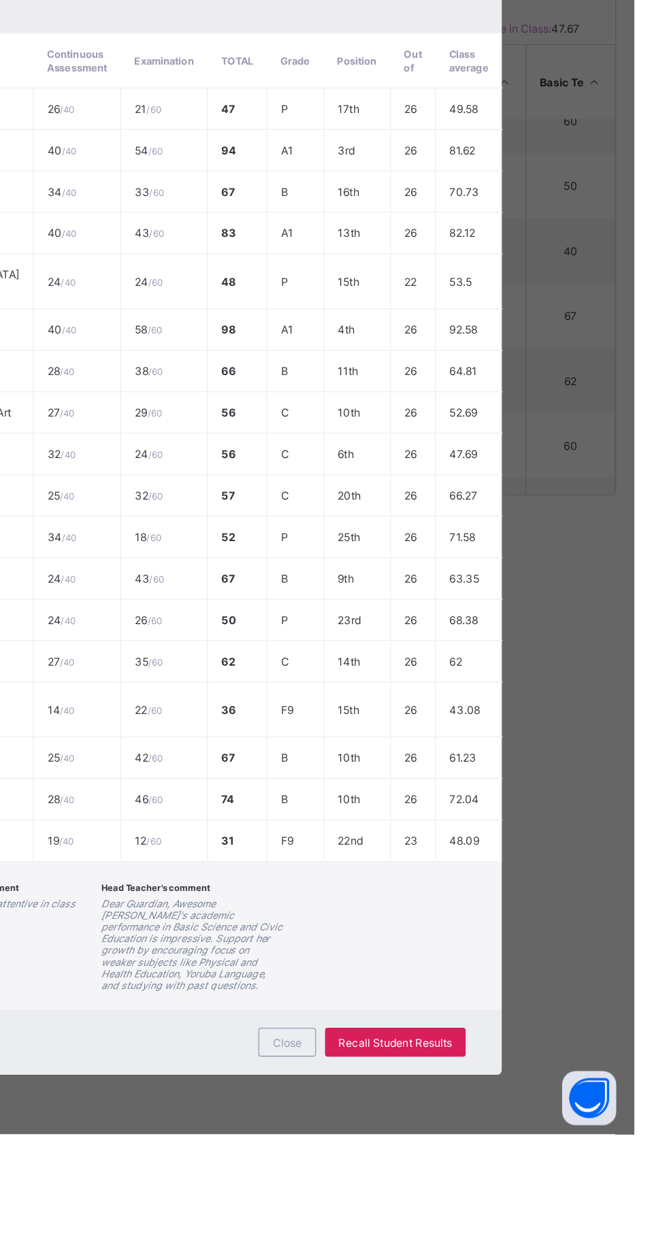
scroll to position [0, 0]
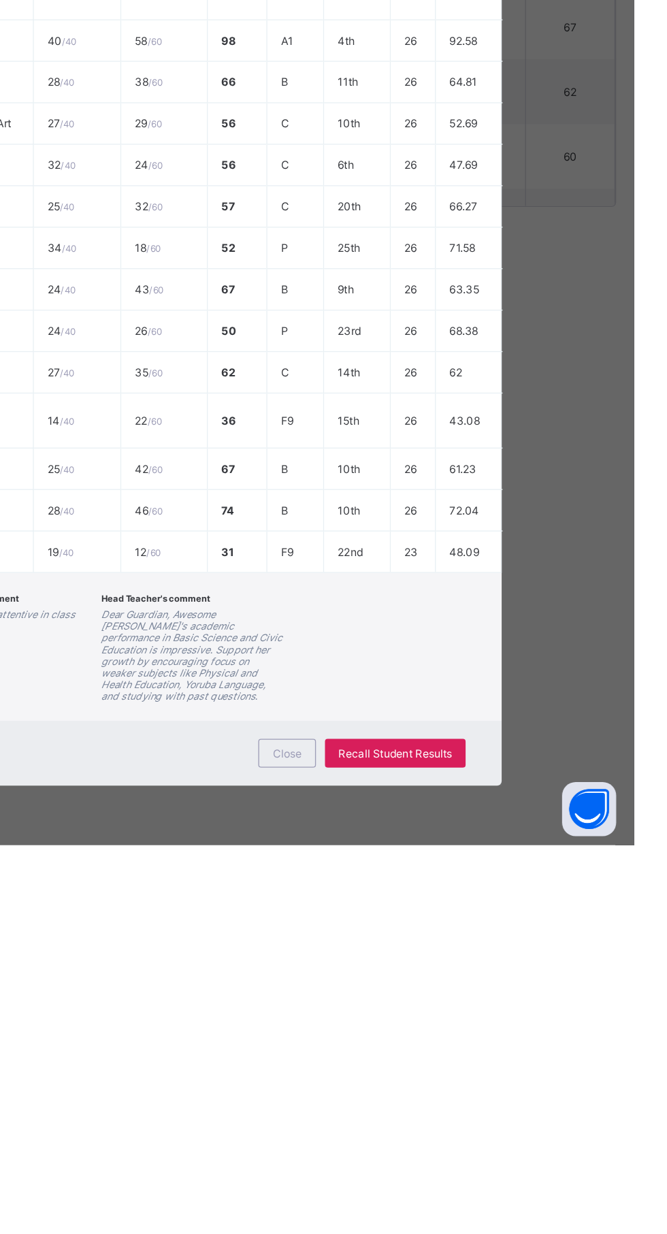
click at [416, 1170] on span "Close" at bounding box center [405, 1164] width 22 height 10
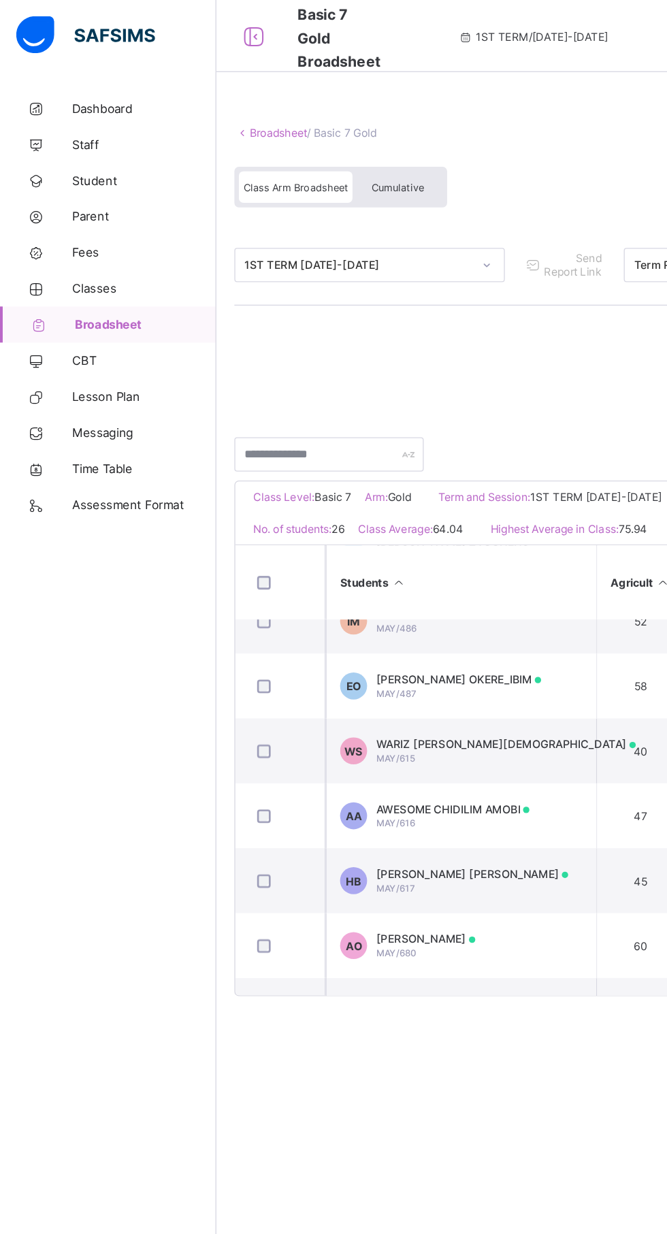
scroll to position [995, 0]
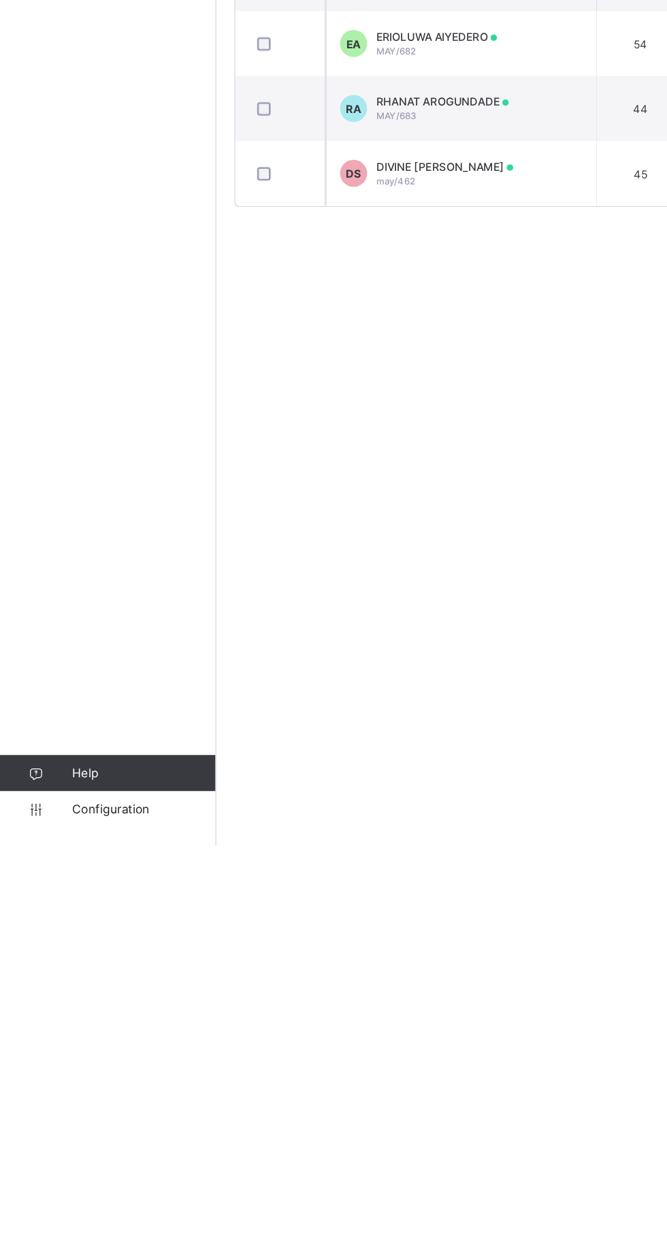
click at [97, 1212] on span "Configuration" at bounding box center [108, 1206] width 108 height 11
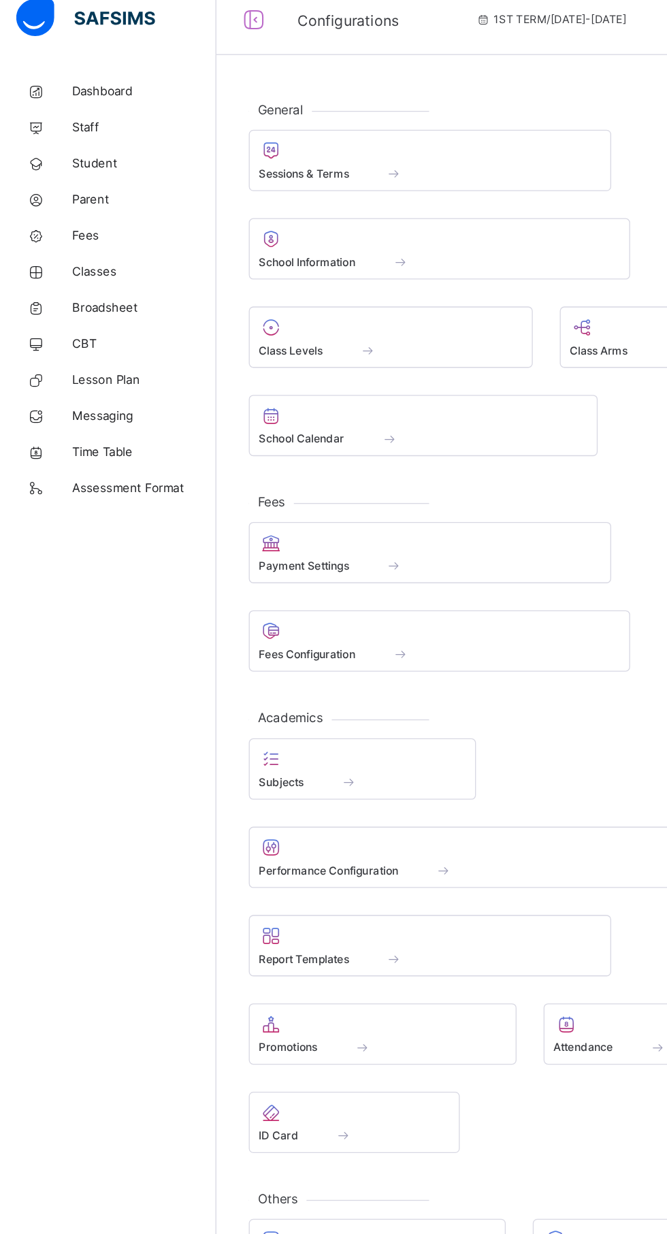
click at [269, 146] on div "Sessions & Terms" at bounding box center [324, 144] width 259 height 12
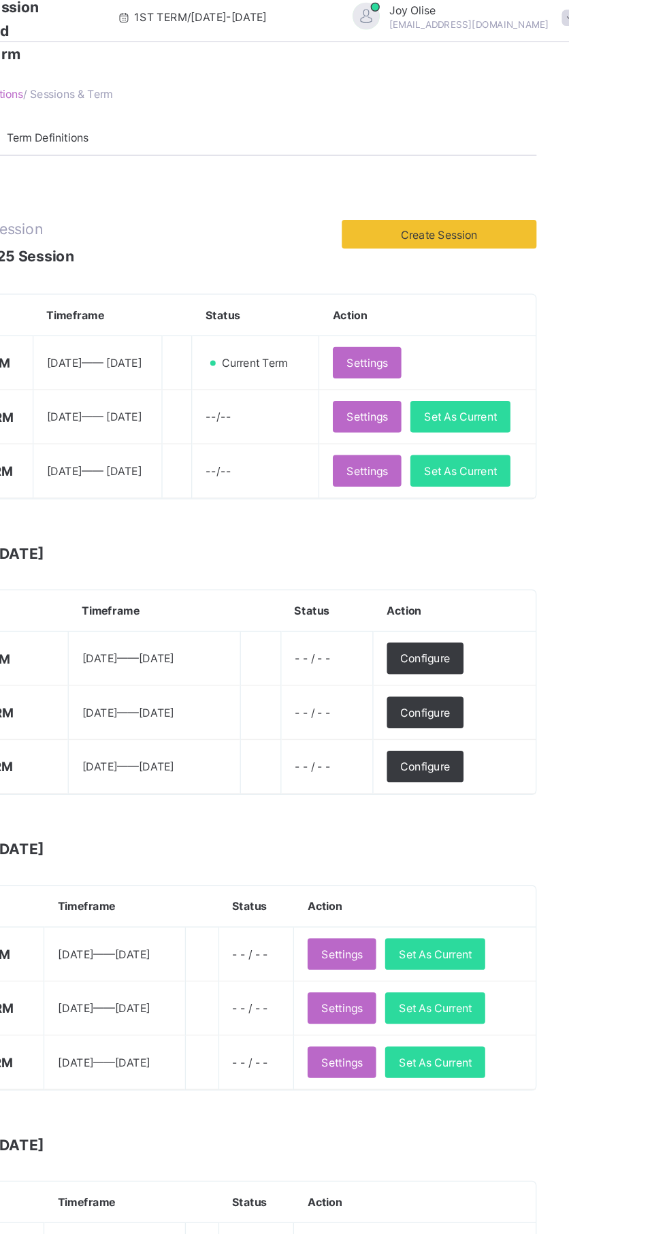
click at [557, 383] on span "Set As Current" at bounding box center [584, 378] width 55 height 10
